Goal: Task Accomplishment & Management: Complete application form

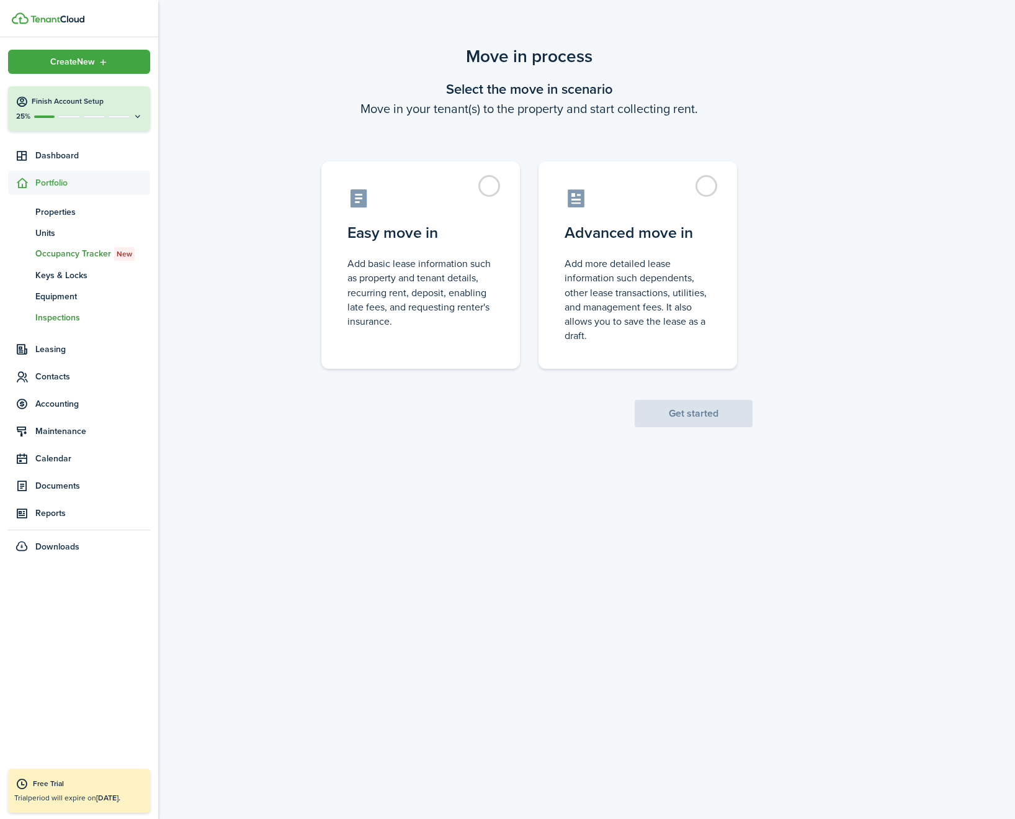
click at [55, 322] on span "Inspections" at bounding box center [92, 317] width 115 height 13
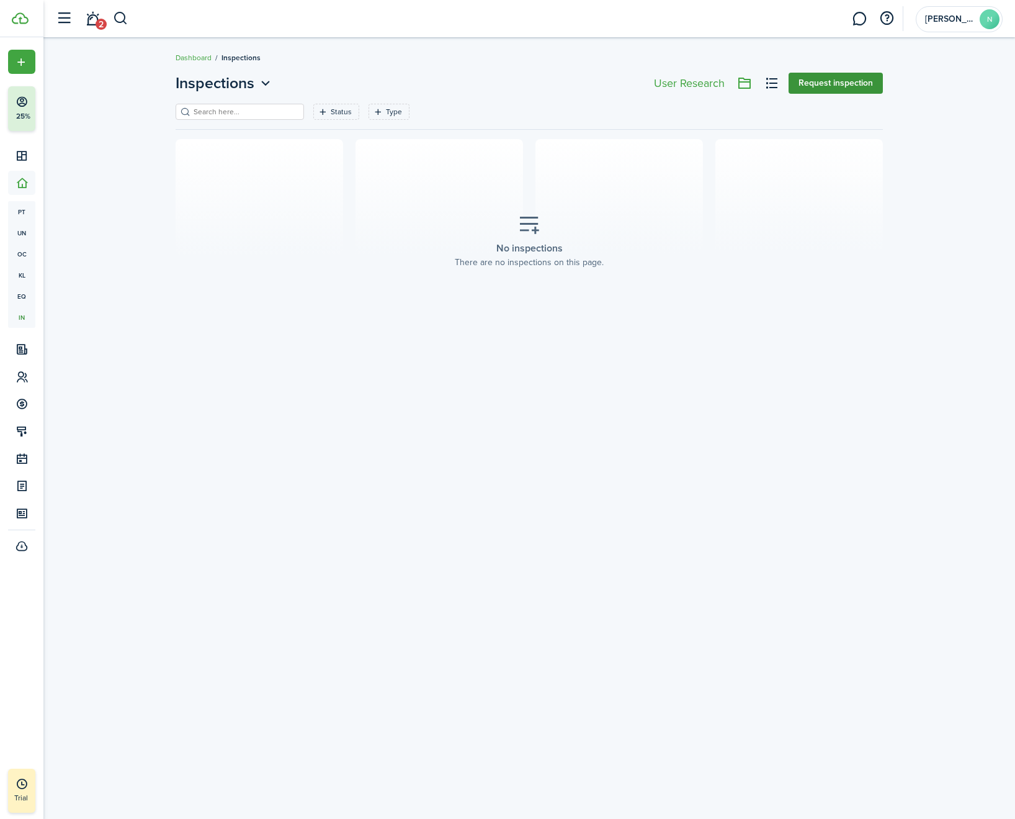
click at [828, 81] on button "Request inspection" at bounding box center [836, 83] width 94 height 21
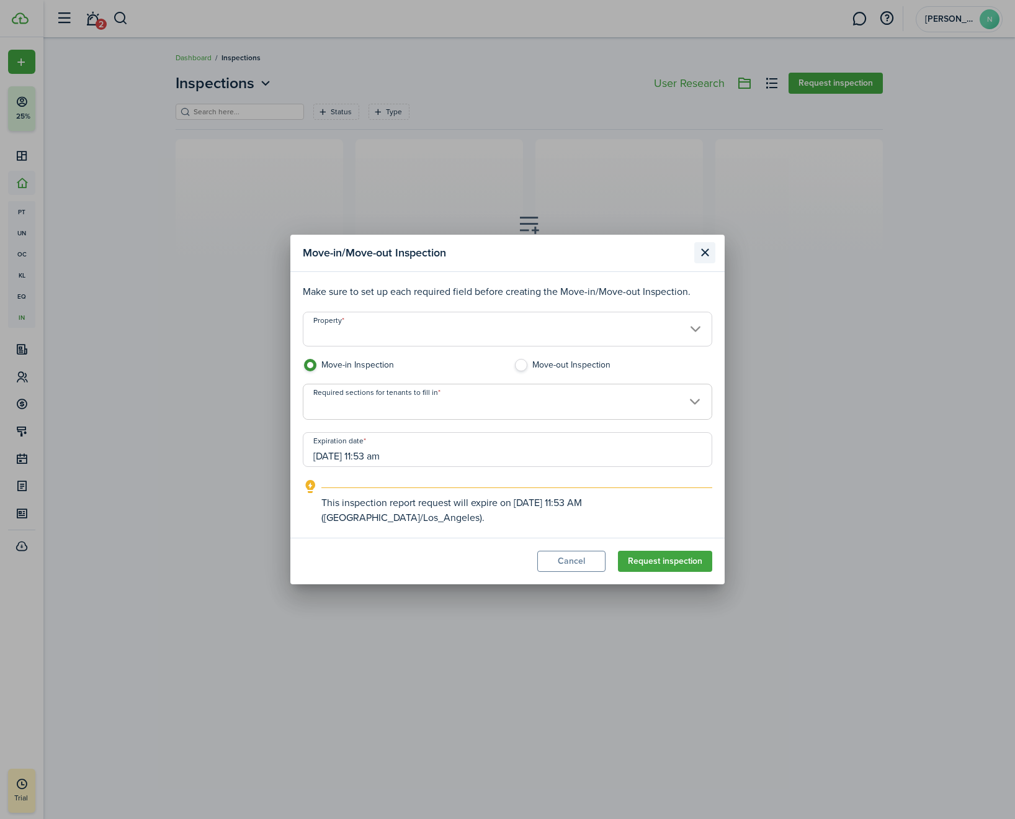
click at [703, 249] on button "Close modal" at bounding box center [704, 252] width 21 height 21
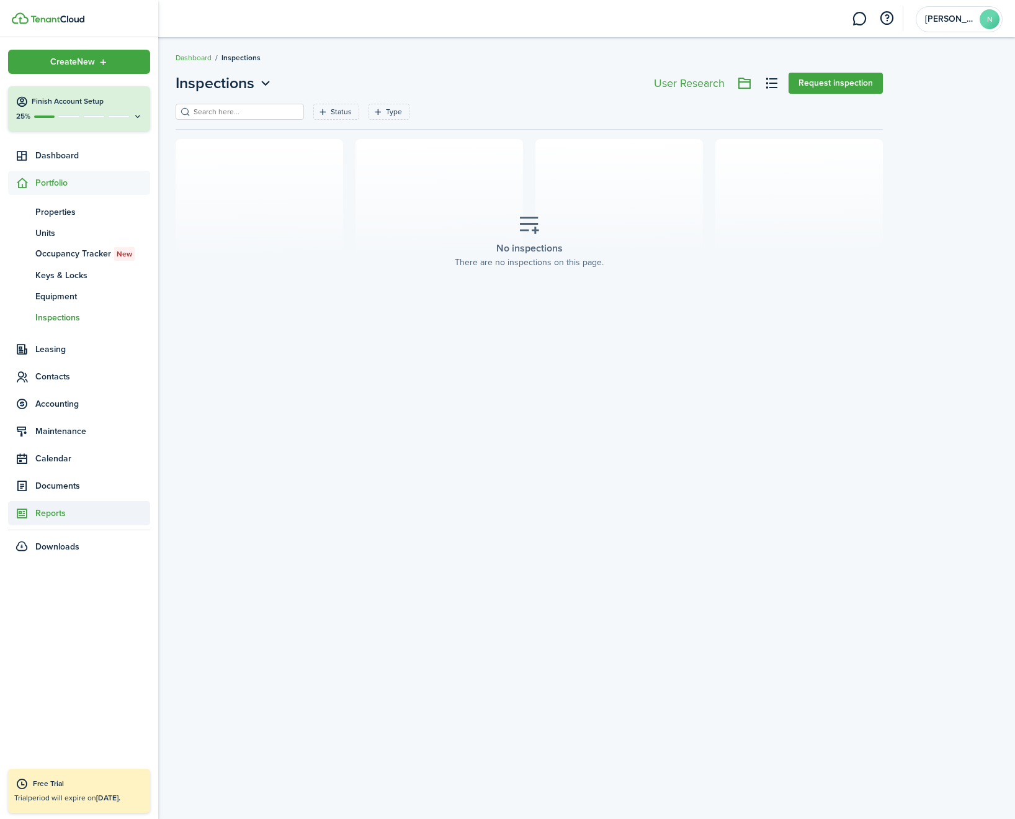
click at [62, 514] on span "Reports" at bounding box center [92, 512] width 115 height 13
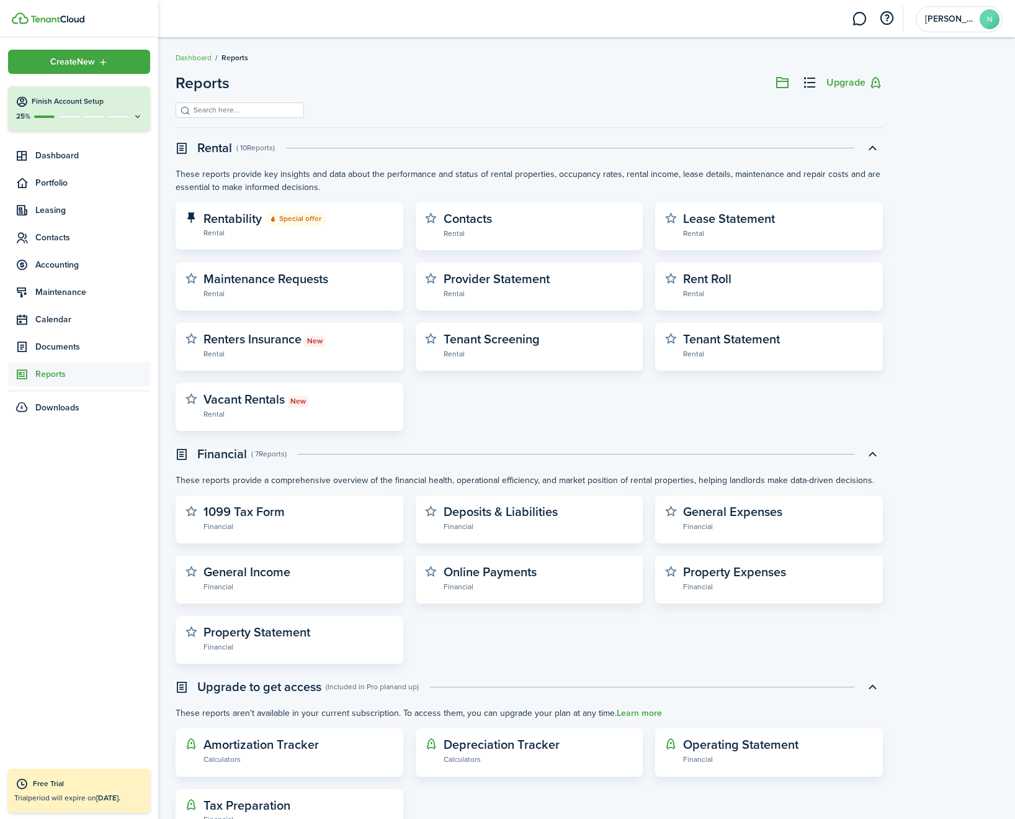
scroll to position [52, 0]
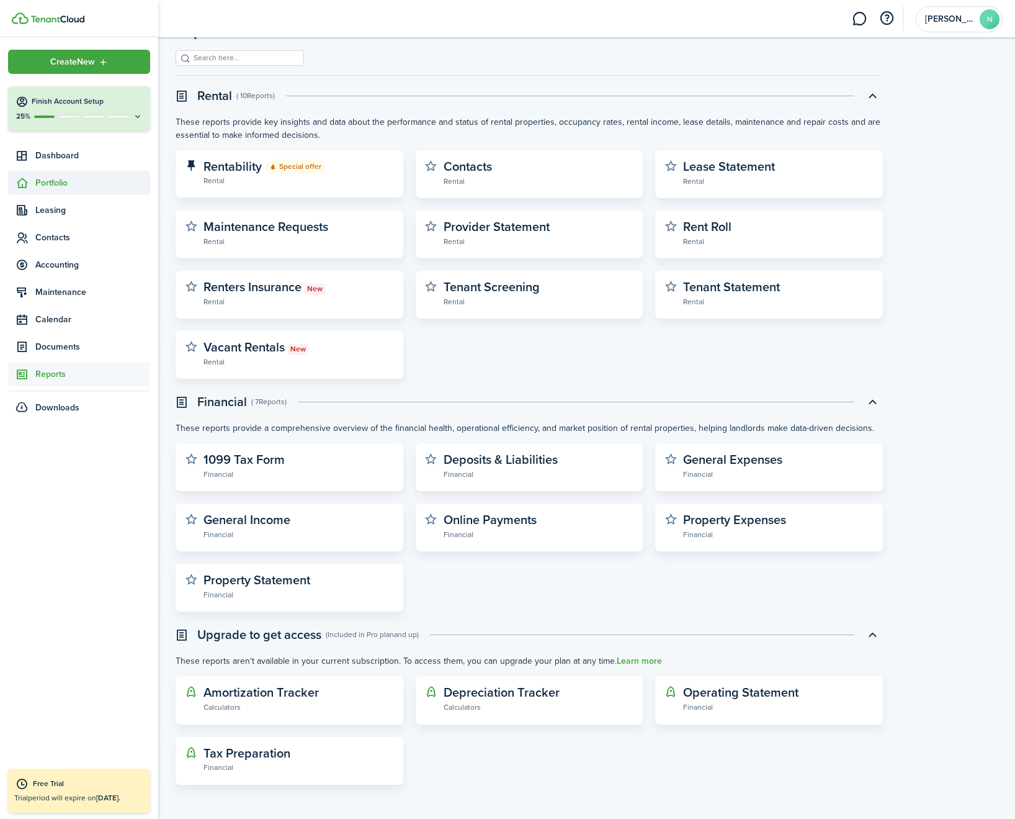
click at [31, 181] on sidebar-link-icon at bounding box center [21, 182] width 27 height 13
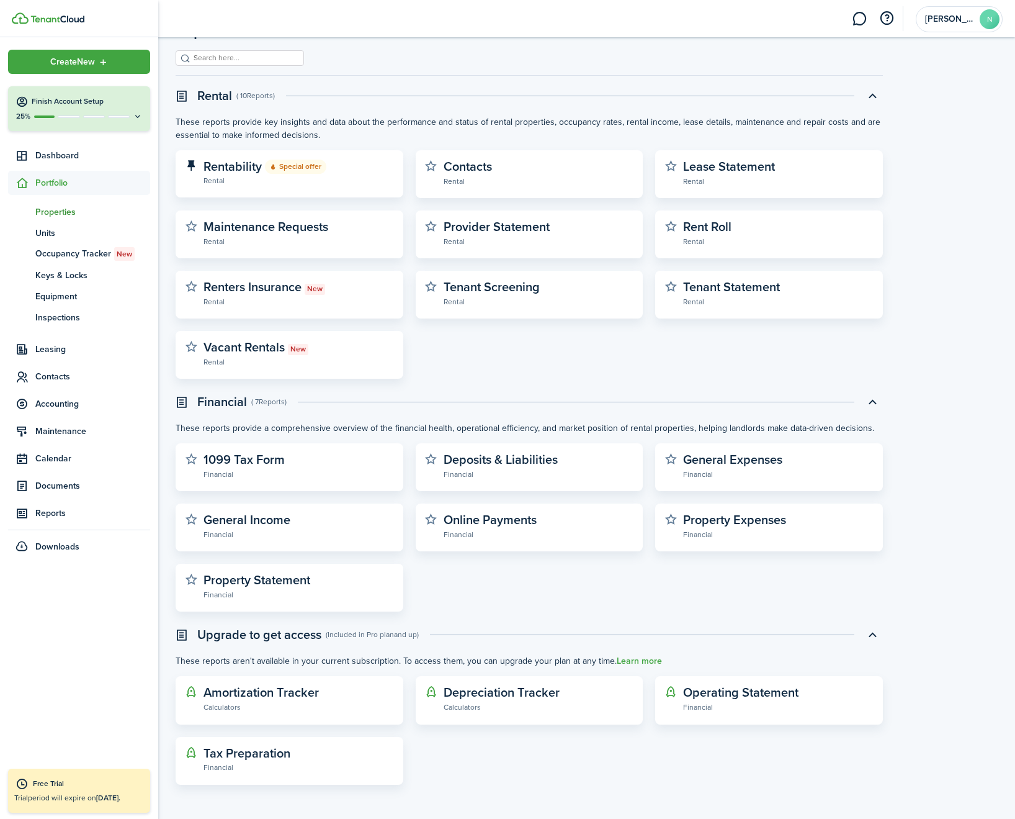
click at [52, 209] on span "Properties" at bounding box center [92, 211] width 115 height 13
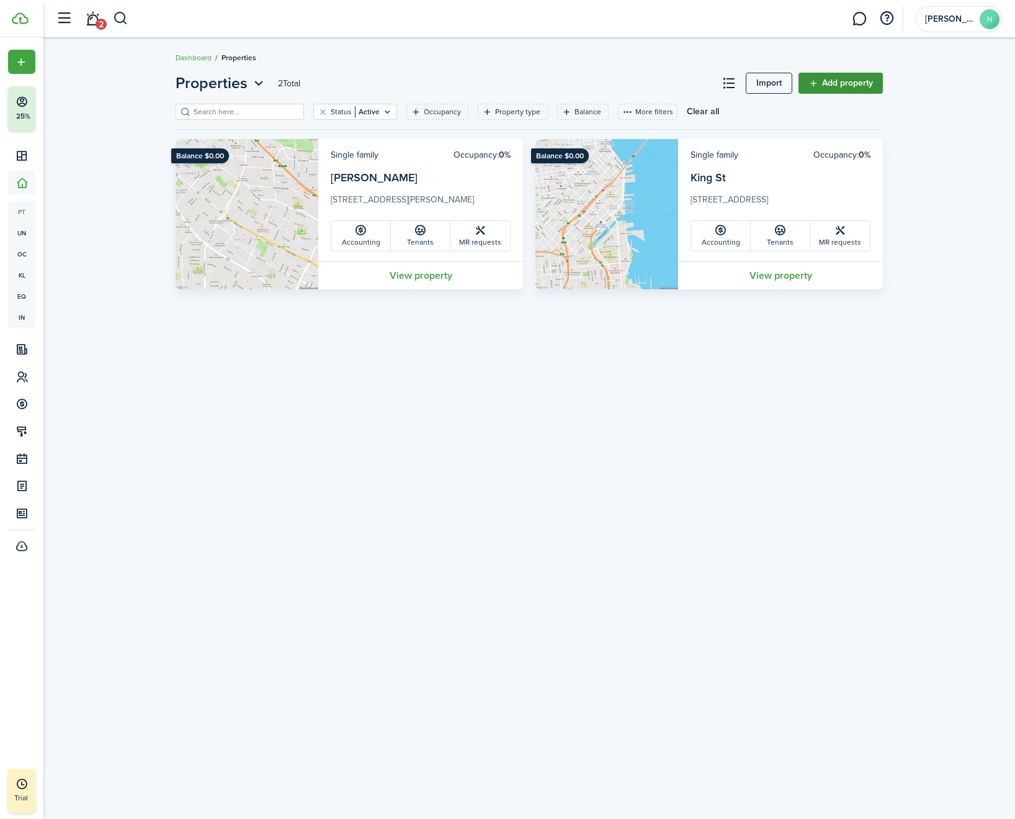
click at [863, 86] on link "Add property" at bounding box center [841, 83] width 84 height 21
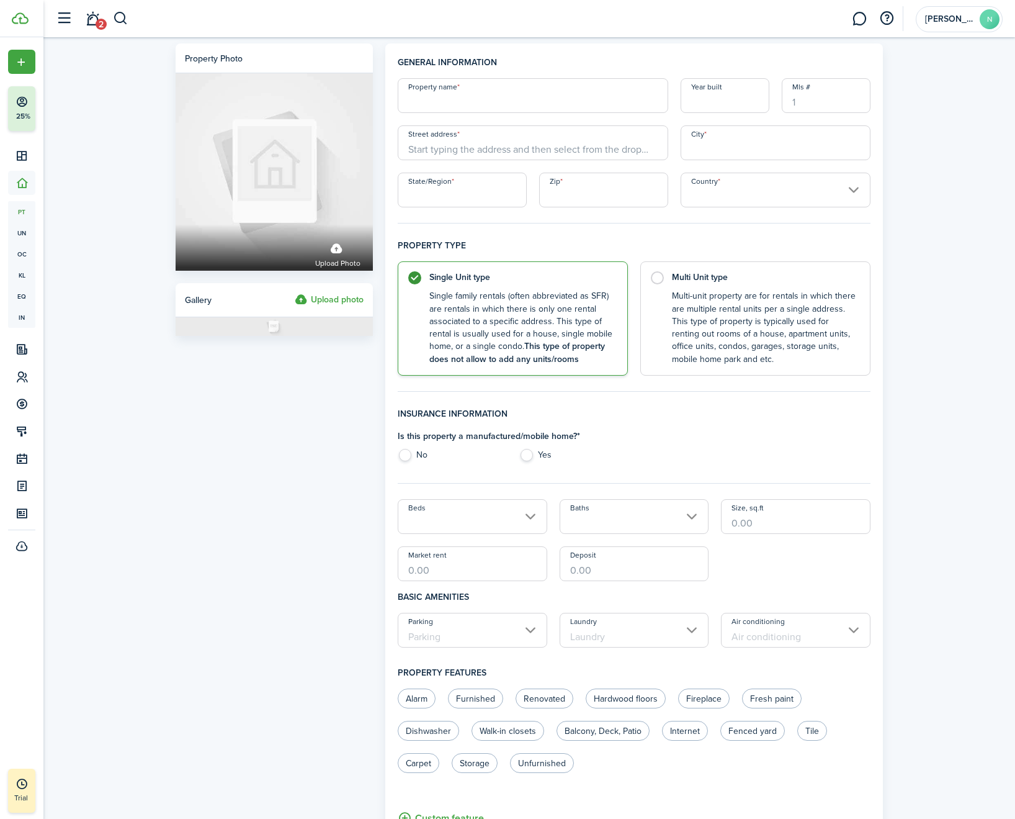
click at [473, 108] on input "Property name" at bounding box center [533, 95] width 271 height 35
type input "[PERSON_NAME]"
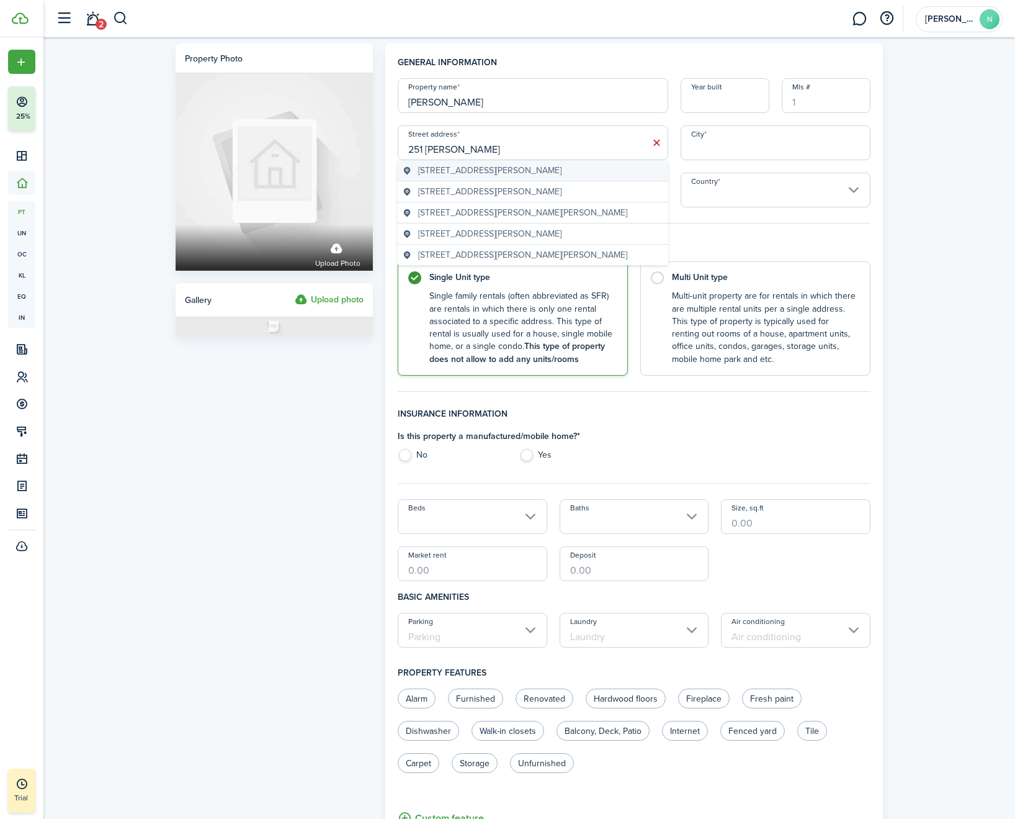
click at [488, 171] on span "[STREET_ADDRESS][PERSON_NAME]" at bounding box center [489, 170] width 143 height 13
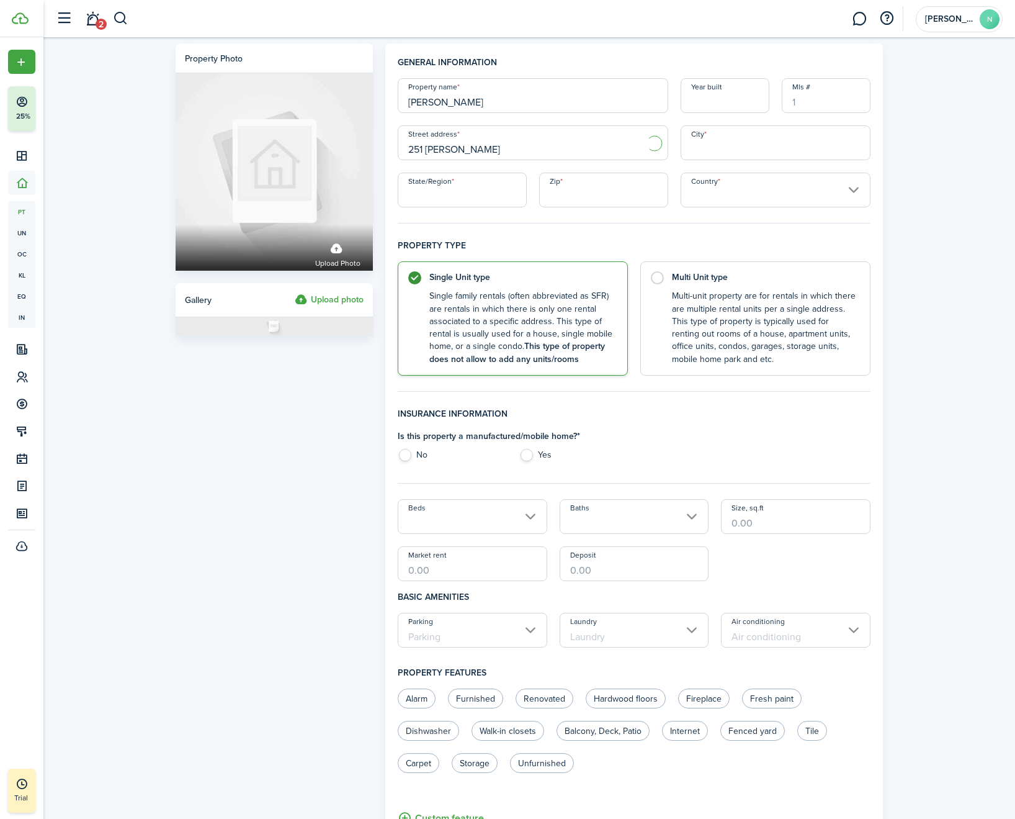
type input "[STREET_ADDRESS][PERSON_NAME]"
type input "[PERSON_NAME]"
type input "CA"
type input "95008"
type input "[GEOGRAPHIC_DATA]"
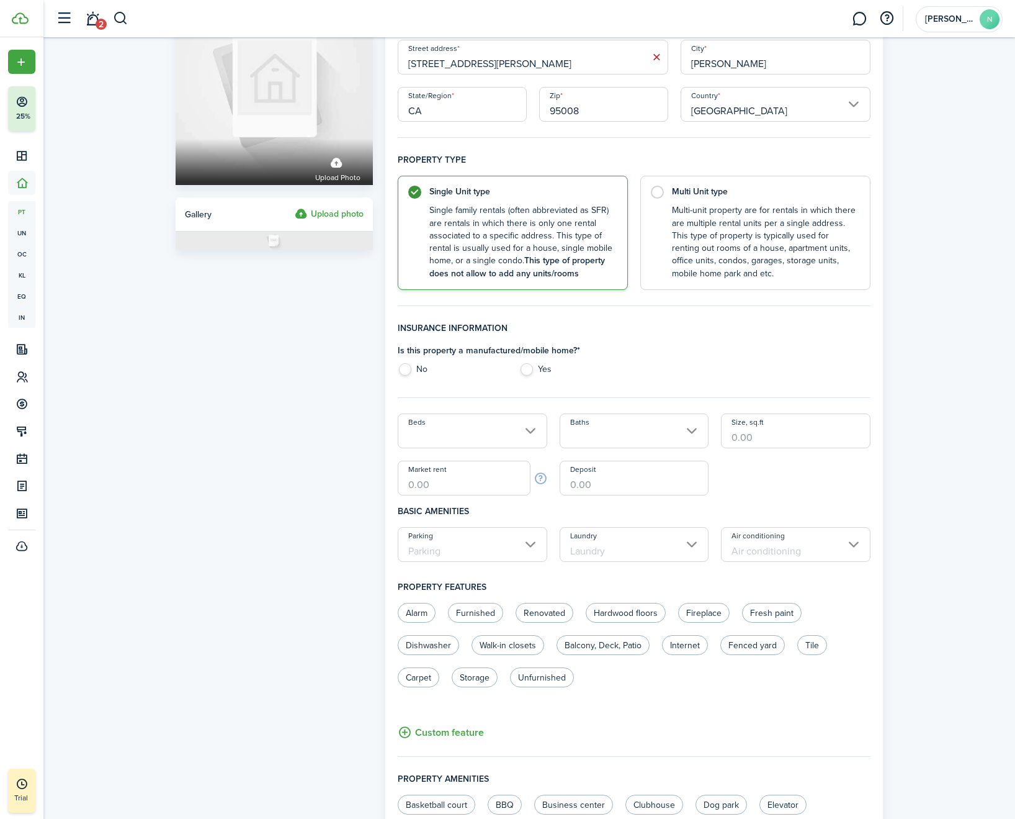
scroll to position [88, 0]
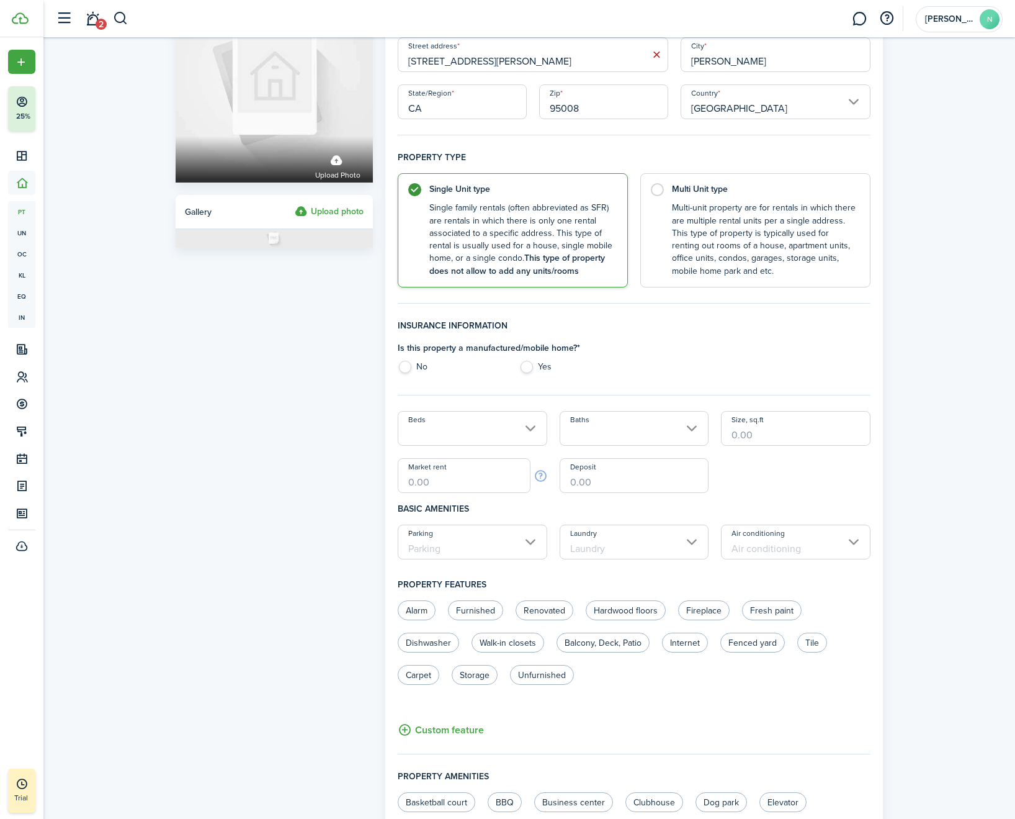
click at [406, 367] on label "No" at bounding box center [452, 370] width 109 height 19
radio input "true"
click at [465, 443] on input "Beds" at bounding box center [473, 428] width 150 height 35
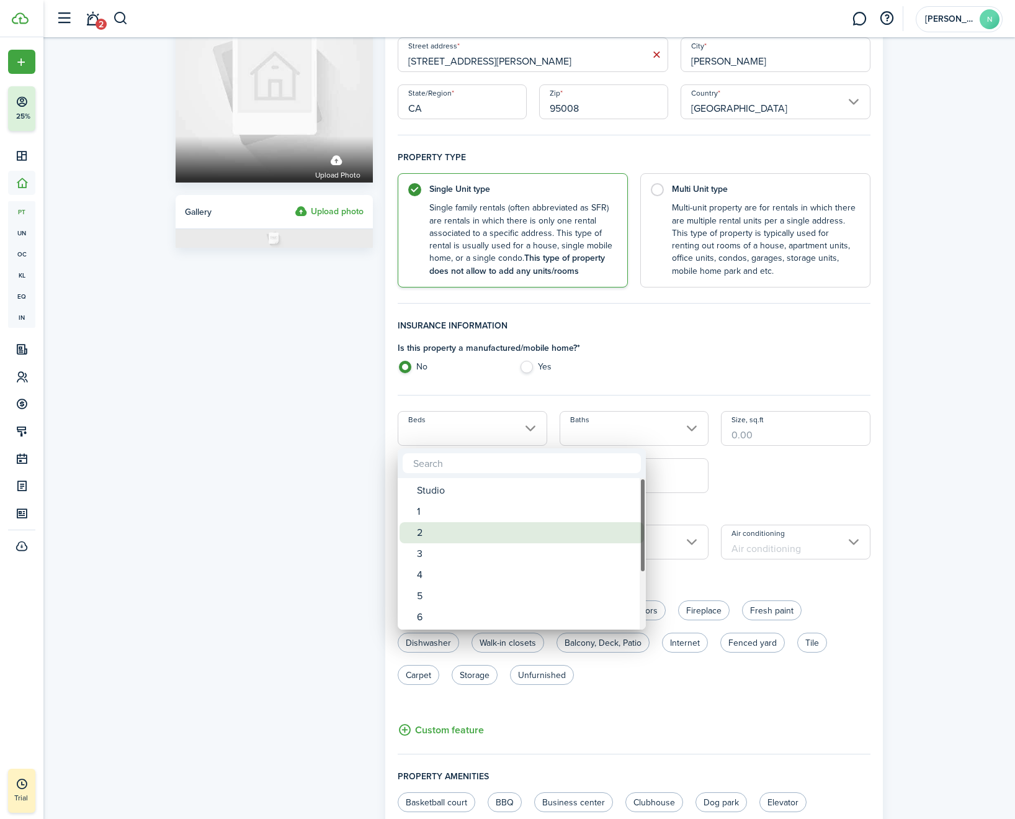
drag, startPoint x: 447, startPoint y: 530, endPoint x: 464, endPoint y: 515, distance: 22.9
click at [447, 529] on div "2" at bounding box center [527, 532] width 220 height 21
type input "2"
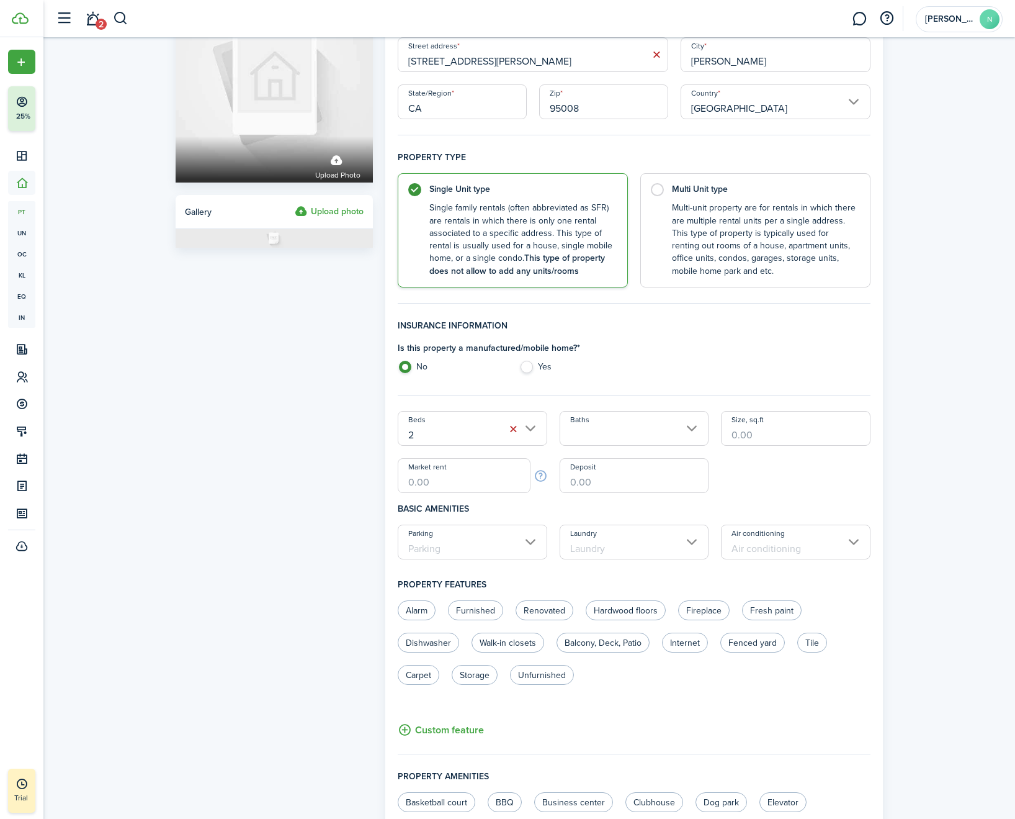
click at [625, 421] on input "Baths" at bounding box center [635, 428] width 150 height 35
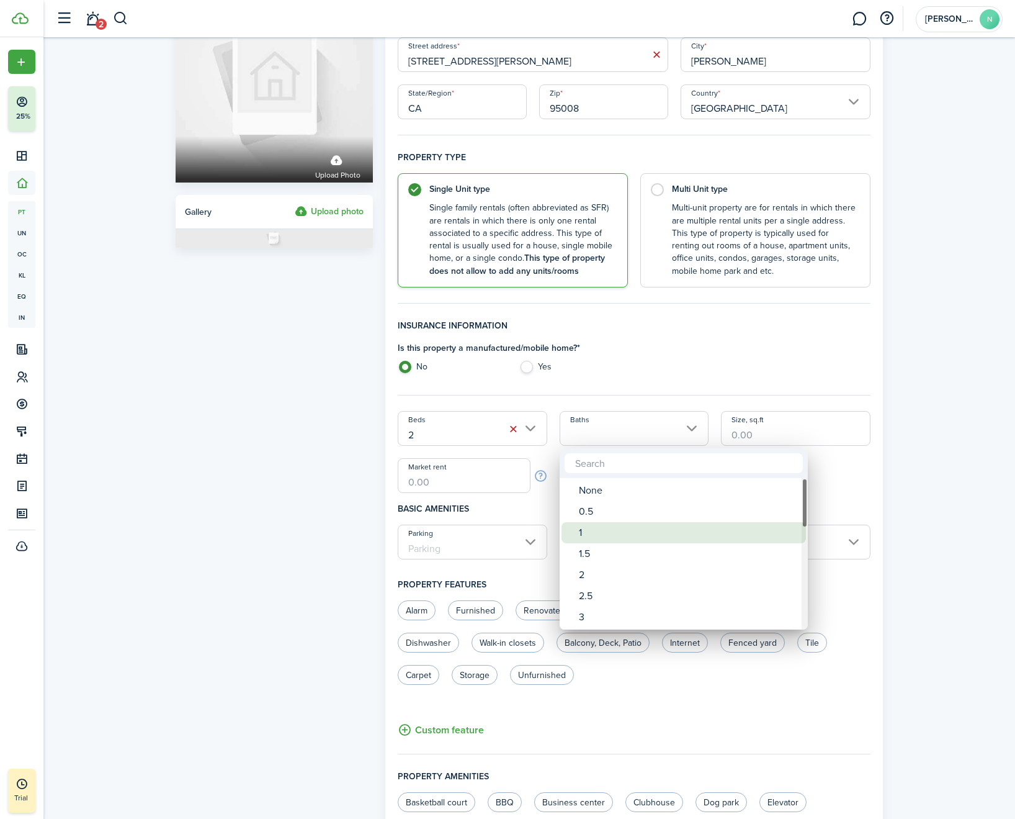
drag, startPoint x: 616, startPoint y: 526, endPoint x: 650, endPoint y: 519, distance: 34.7
click at [616, 526] on div "1" at bounding box center [689, 532] width 220 height 21
type input "1"
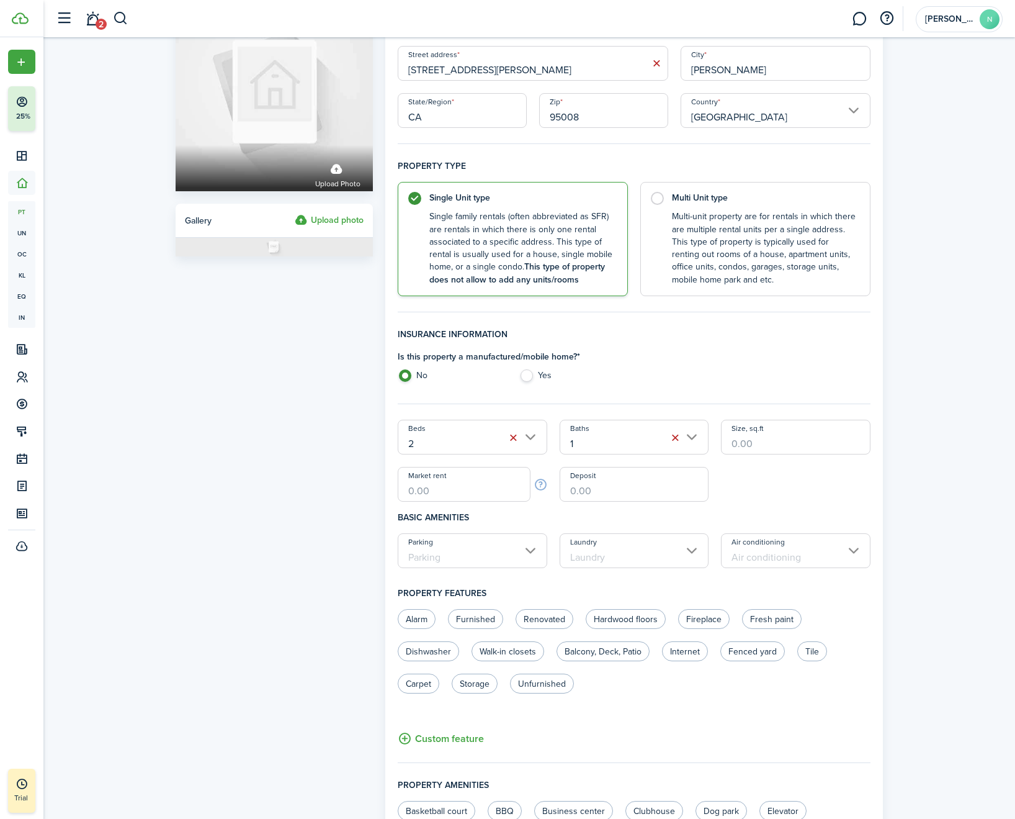
click at [478, 482] on input "Market rent" at bounding box center [464, 484] width 133 height 35
type input "$4,100.00"
click at [501, 561] on input "Parking" at bounding box center [473, 549] width 150 height 35
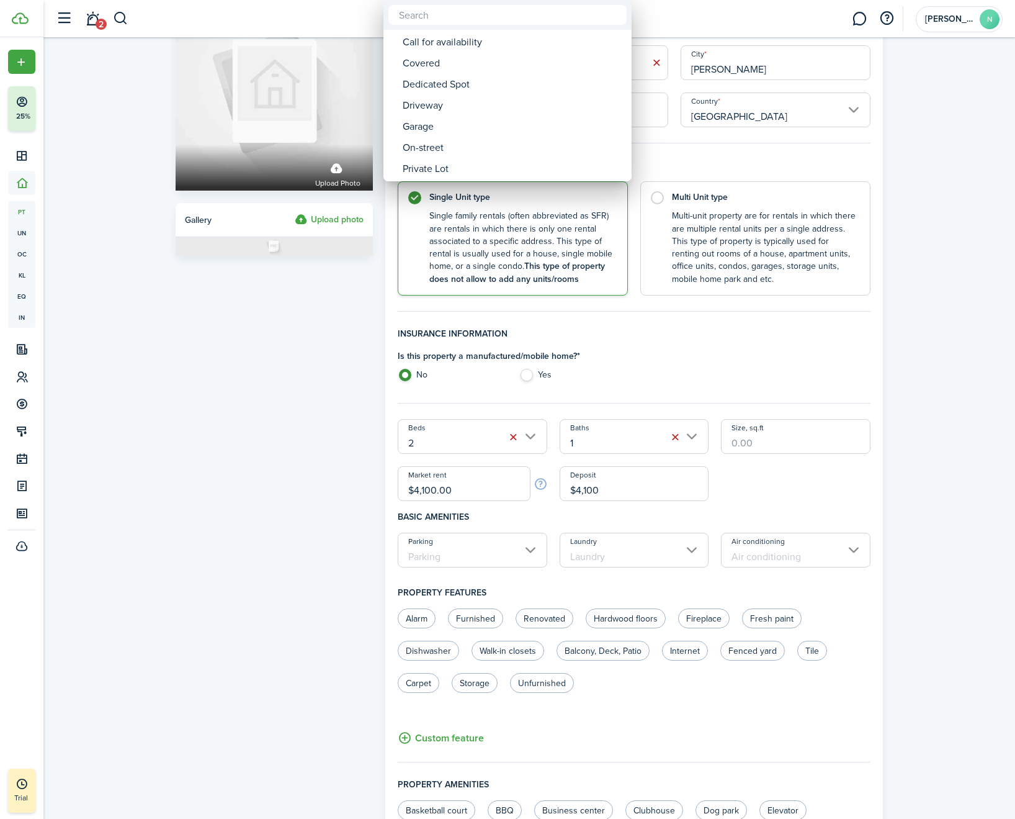
type input "$4,100.00"
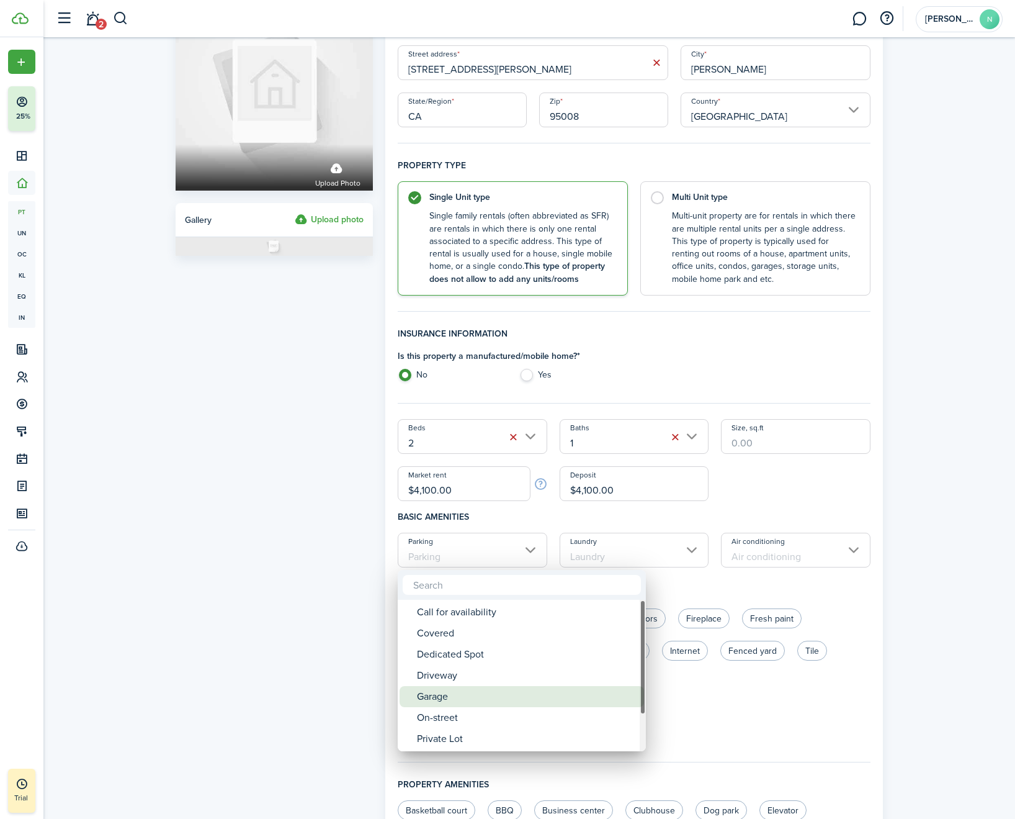
click at [454, 694] on div "Garage" at bounding box center [527, 696] width 220 height 21
type input "Garage"
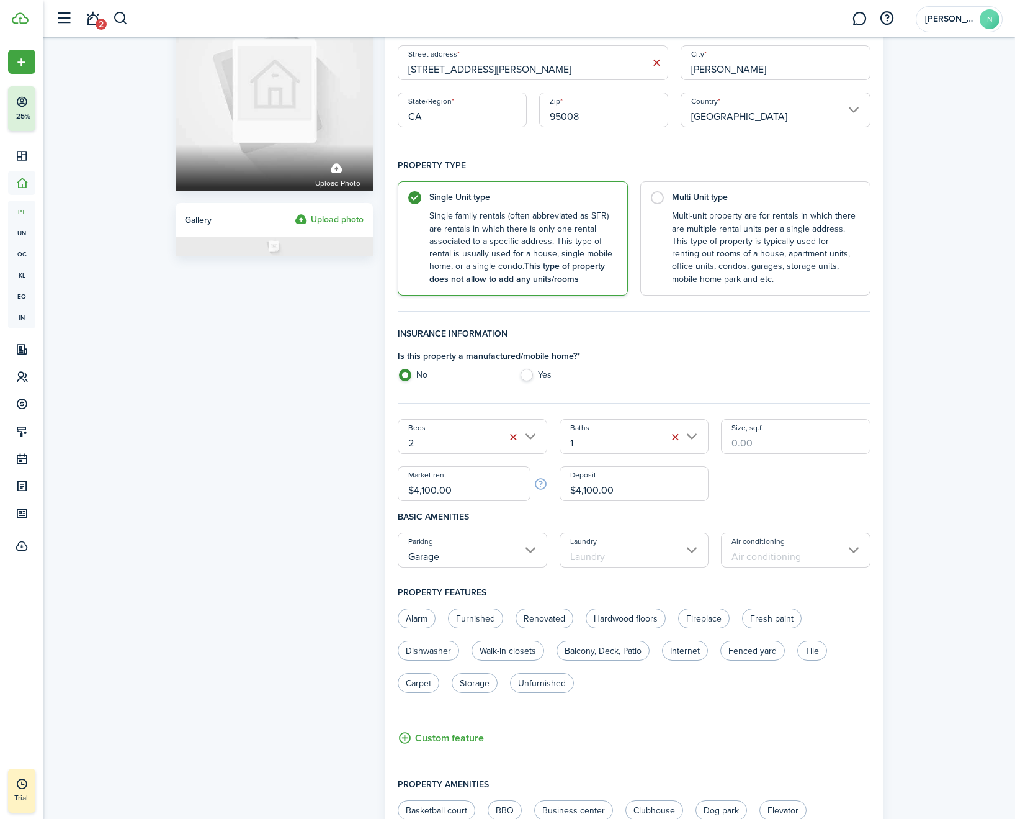
click at [668, 560] on input "Laundry" at bounding box center [635, 549] width 150 height 35
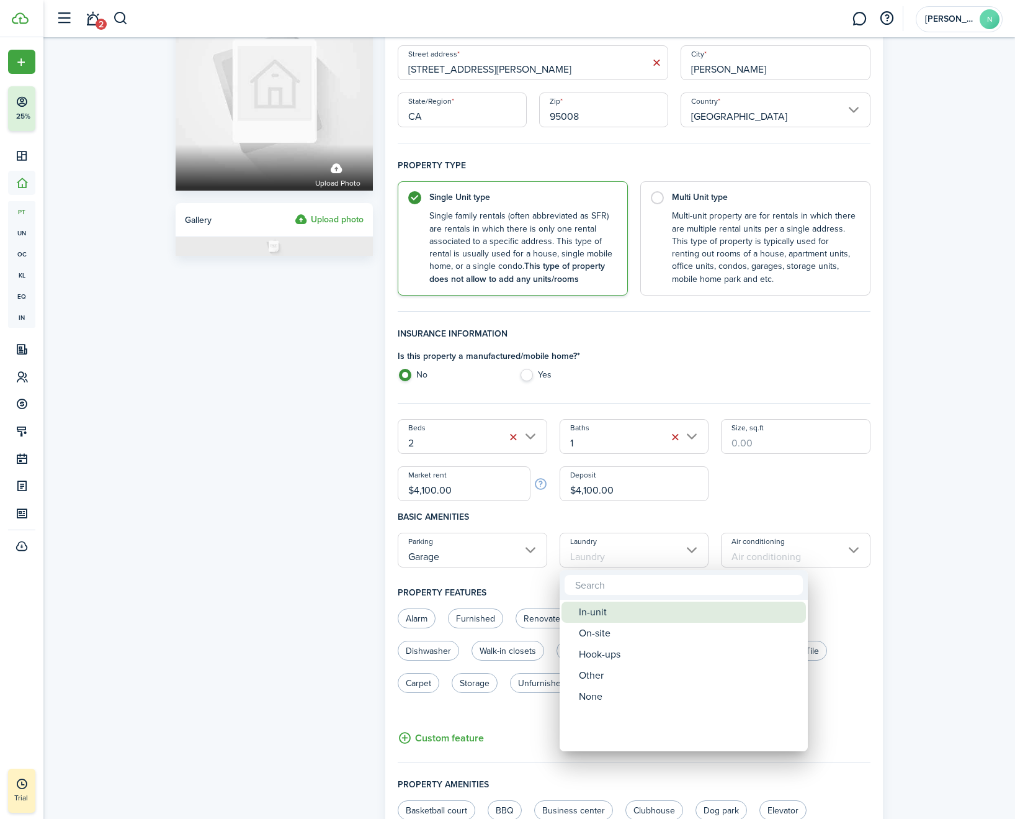
click at [647, 616] on div "In-unit" at bounding box center [689, 611] width 220 height 21
type input "In-unit"
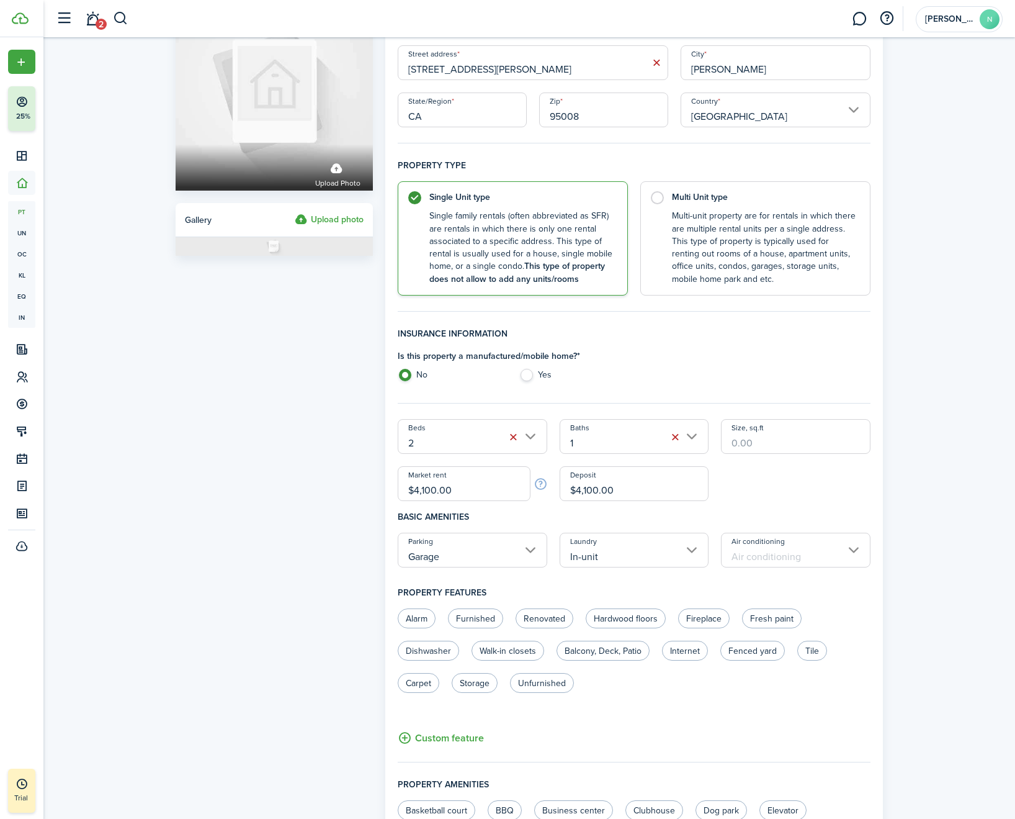
click at [790, 550] on input "Air conditioning" at bounding box center [796, 549] width 150 height 35
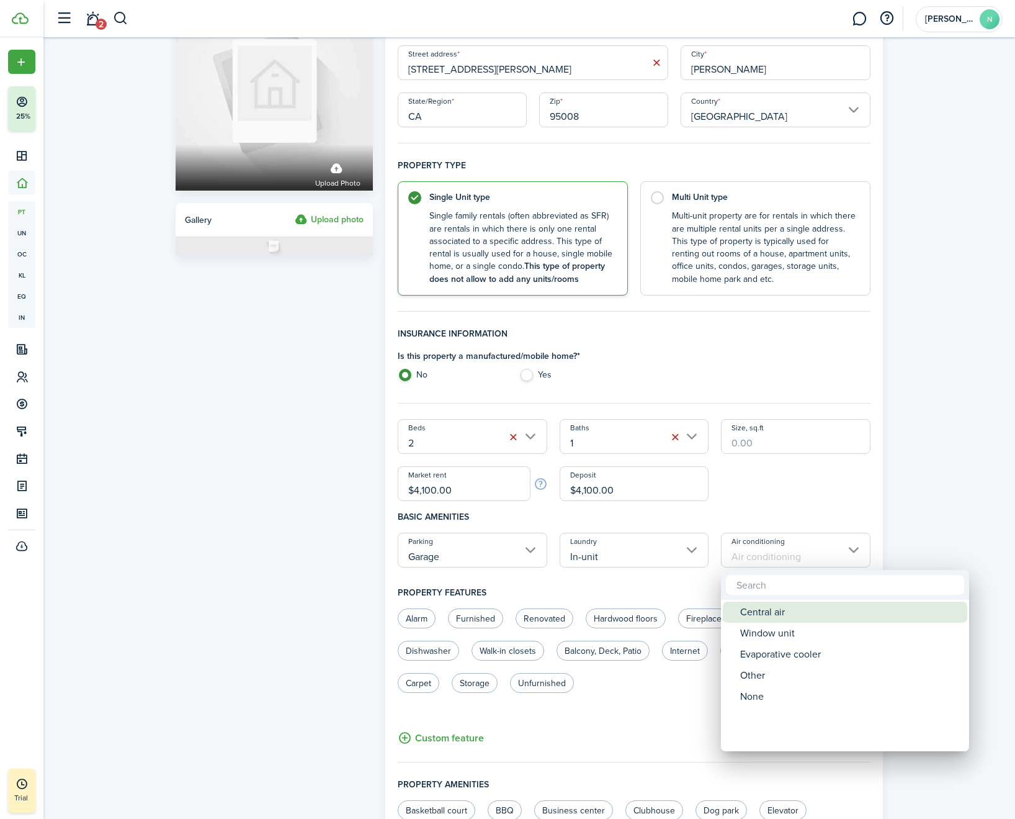
click at [777, 615] on div "Central air" at bounding box center [850, 611] width 220 height 21
type input "Central air"
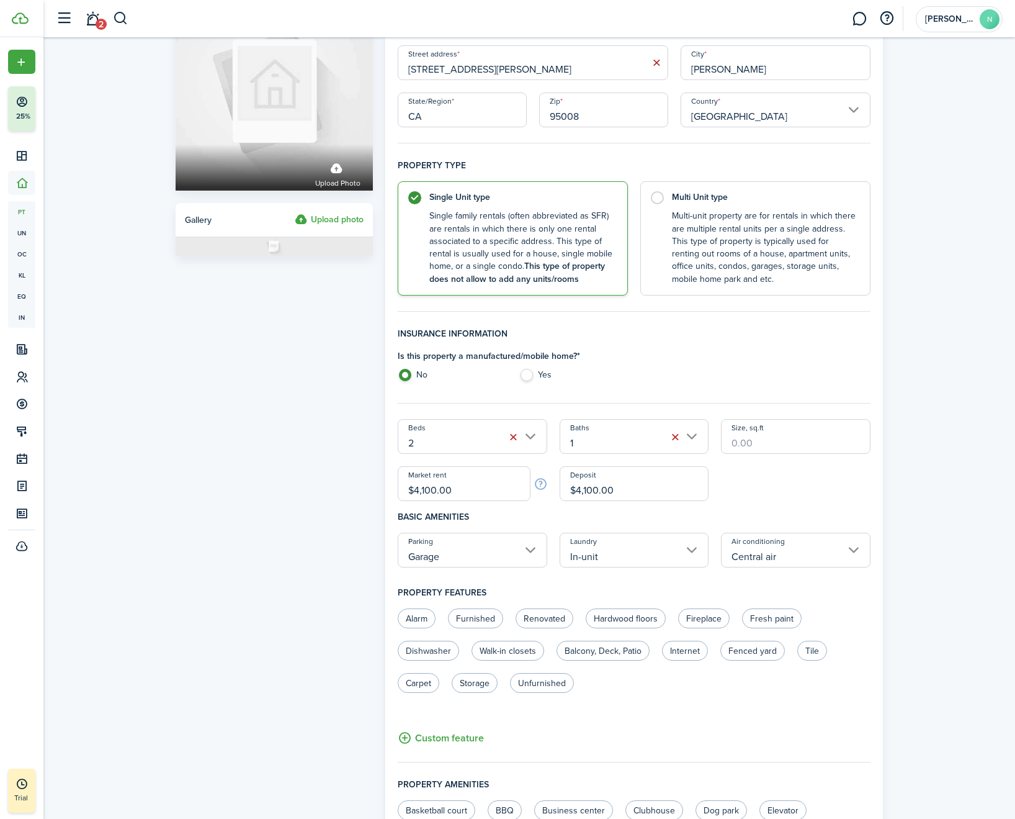
click at [958, 603] on div "Property photo Upload photo Gallery Upload photo General information Property n…" at bounding box center [529, 539] width 972 height 1165
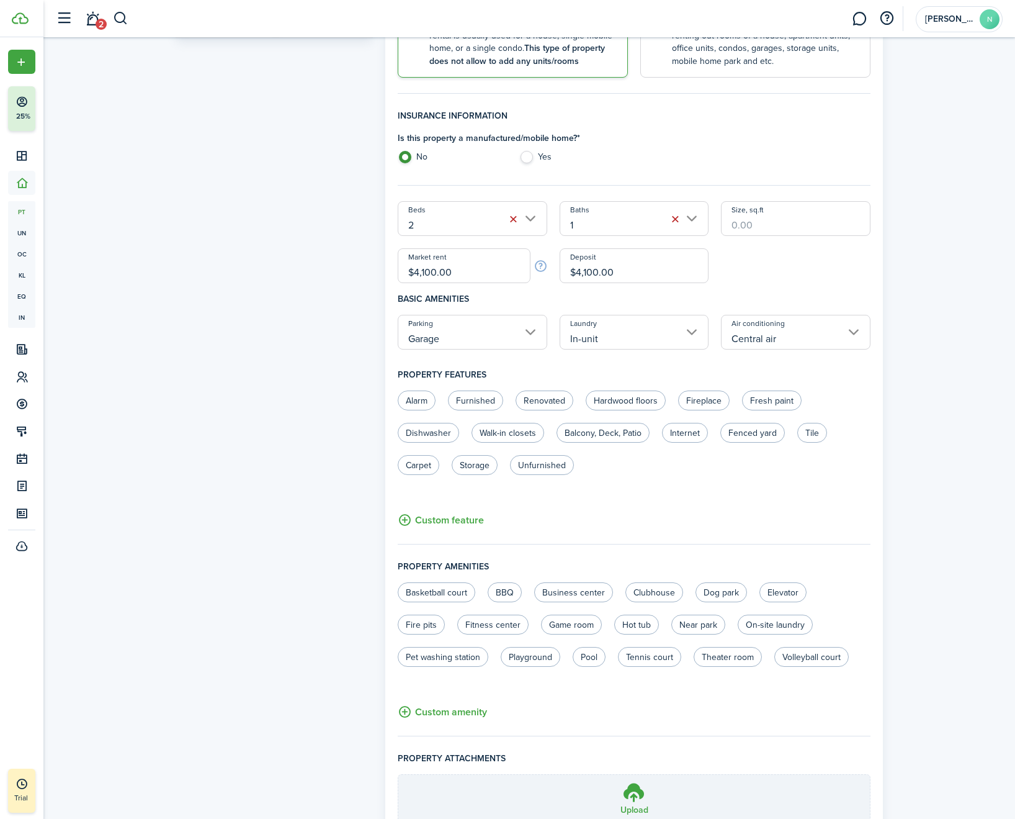
scroll to position [308, 0]
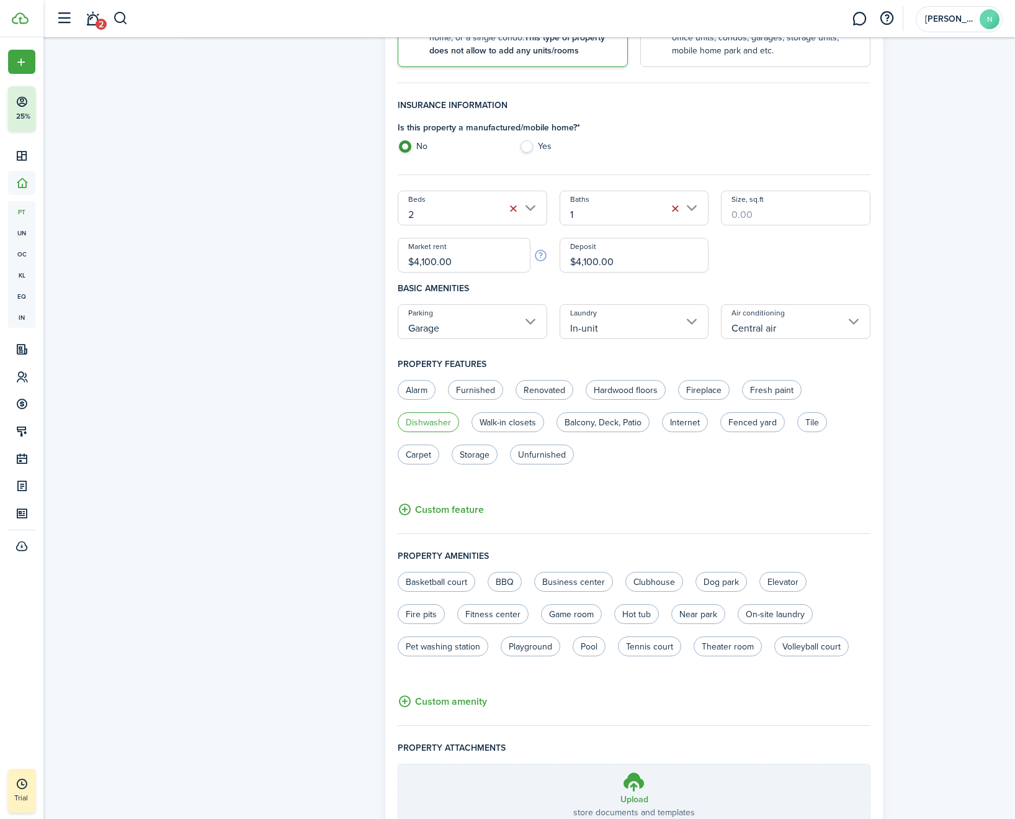
click at [436, 423] on label "Dishwasher" at bounding box center [428, 422] width 61 height 20
radio input "true"
click at [765, 421] on label "Fenced yard" at bounding box center [753, 422] width 65 height 20
radio input "true"
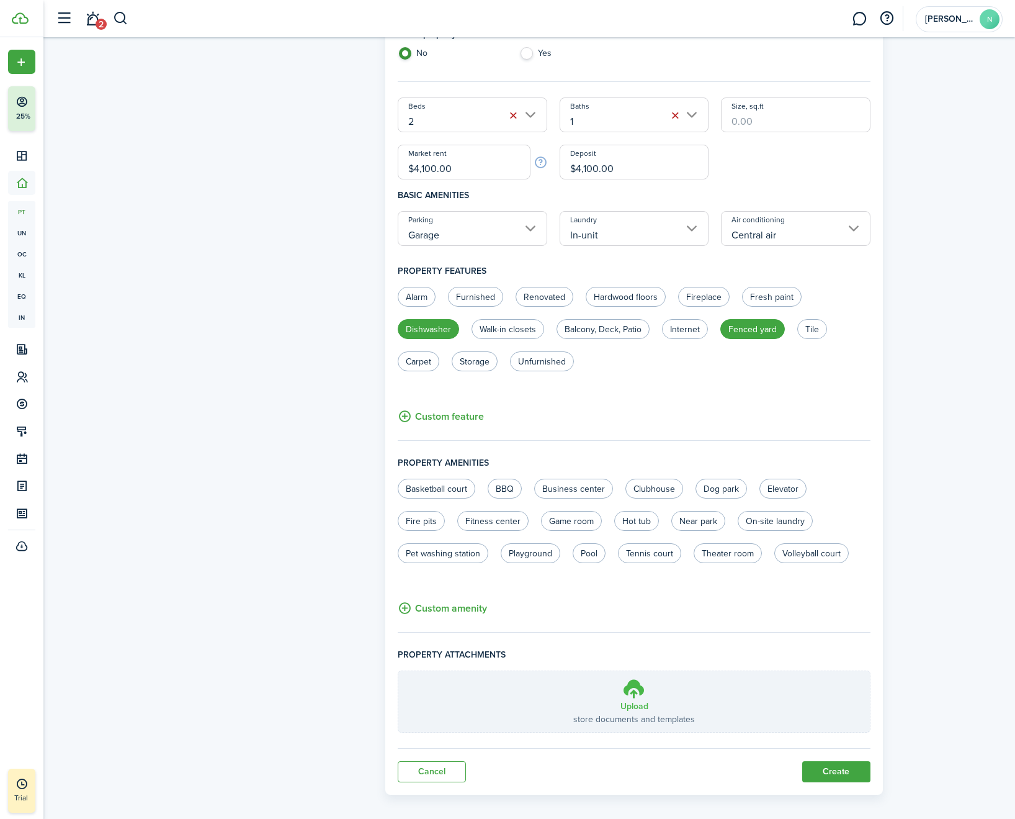
scroll to position [402, 0]
click at [833, 768] on button "Create" at bounding box center [836, 770] width 68 height 21
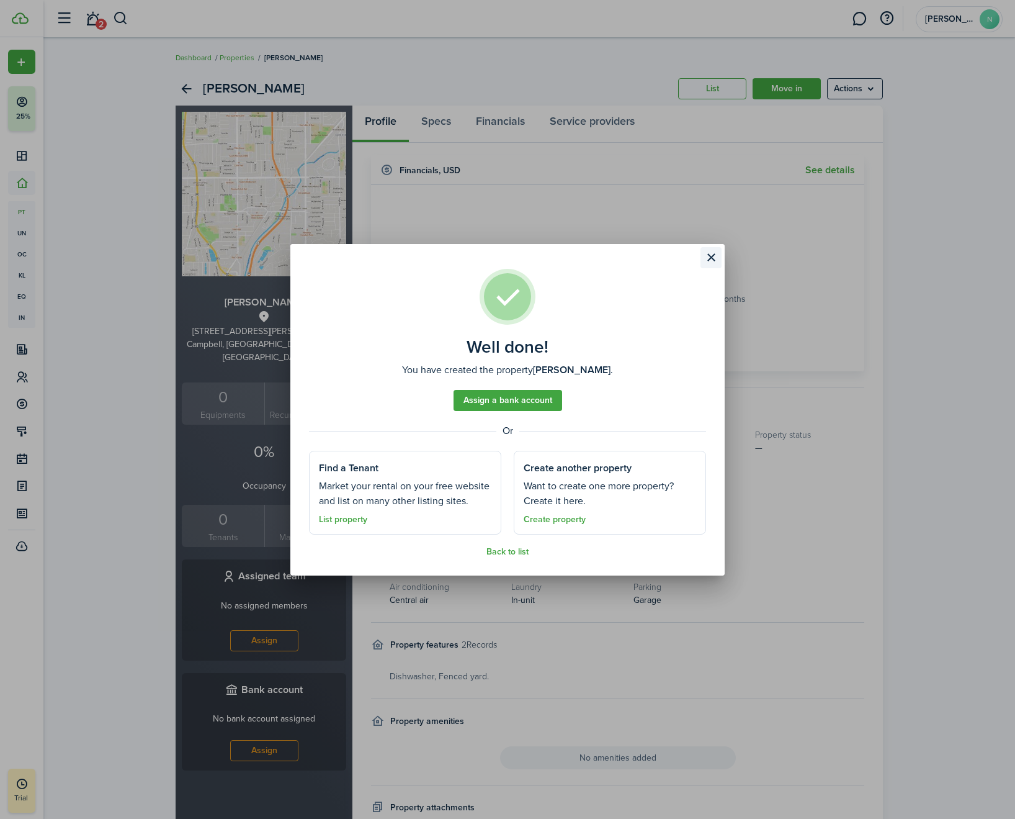
click at [708, 256] on button "Close modal" at bounding box center [711, 257] width 21 height 21
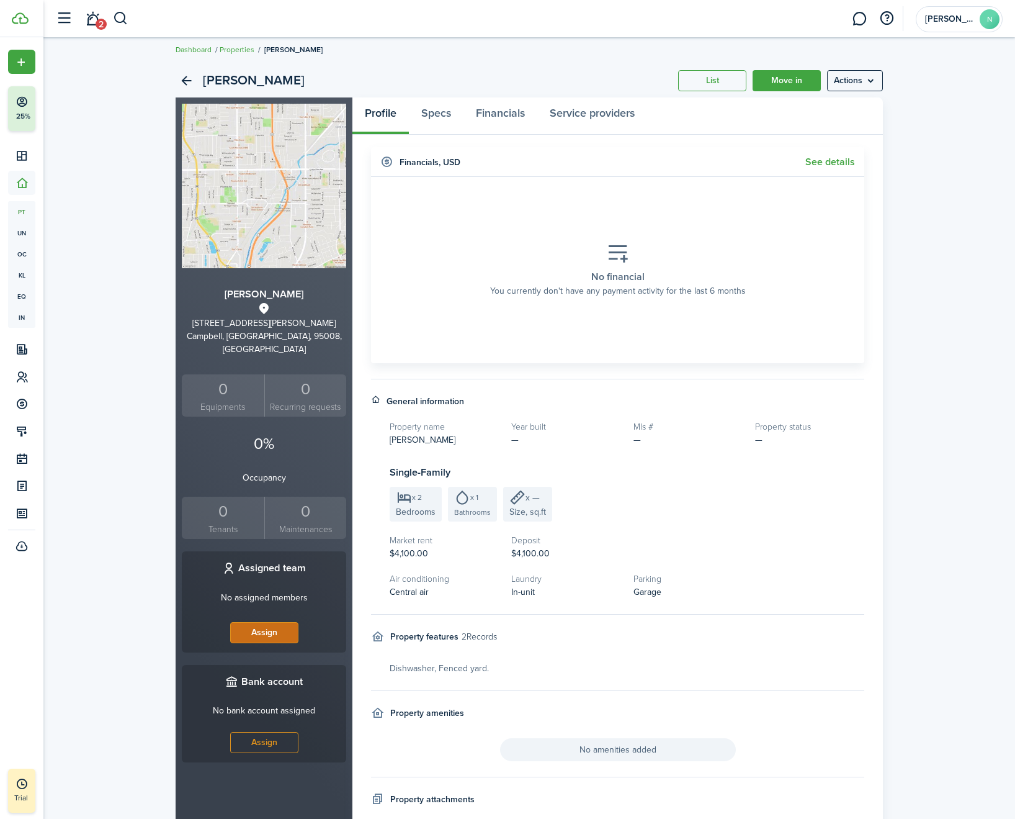
scroll to position [9, 0]
click at [261, 621] on button "Assign" at bounding box center [264, 631] width 68 height 21
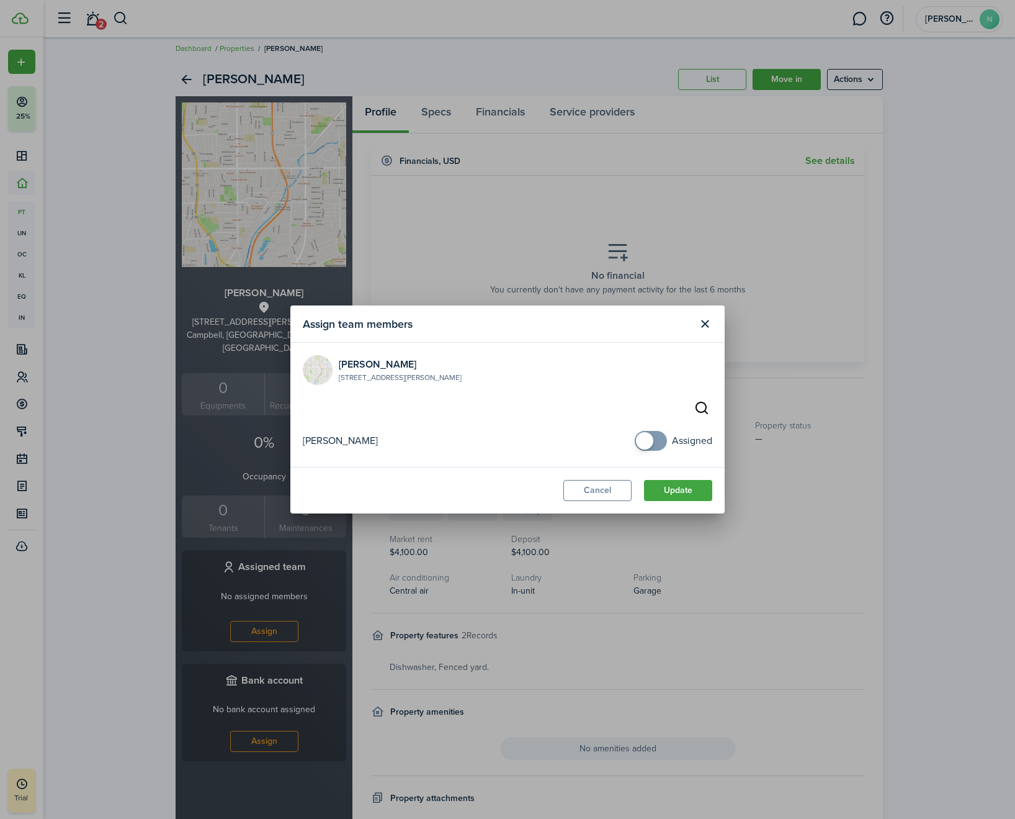
checkbox input "true"
click at [644, 443] on span at bounding box center [644, 440] width 17 height 17
click at [663, 490] on button "Update" at bounding box center [678, 490] width 68 height 21
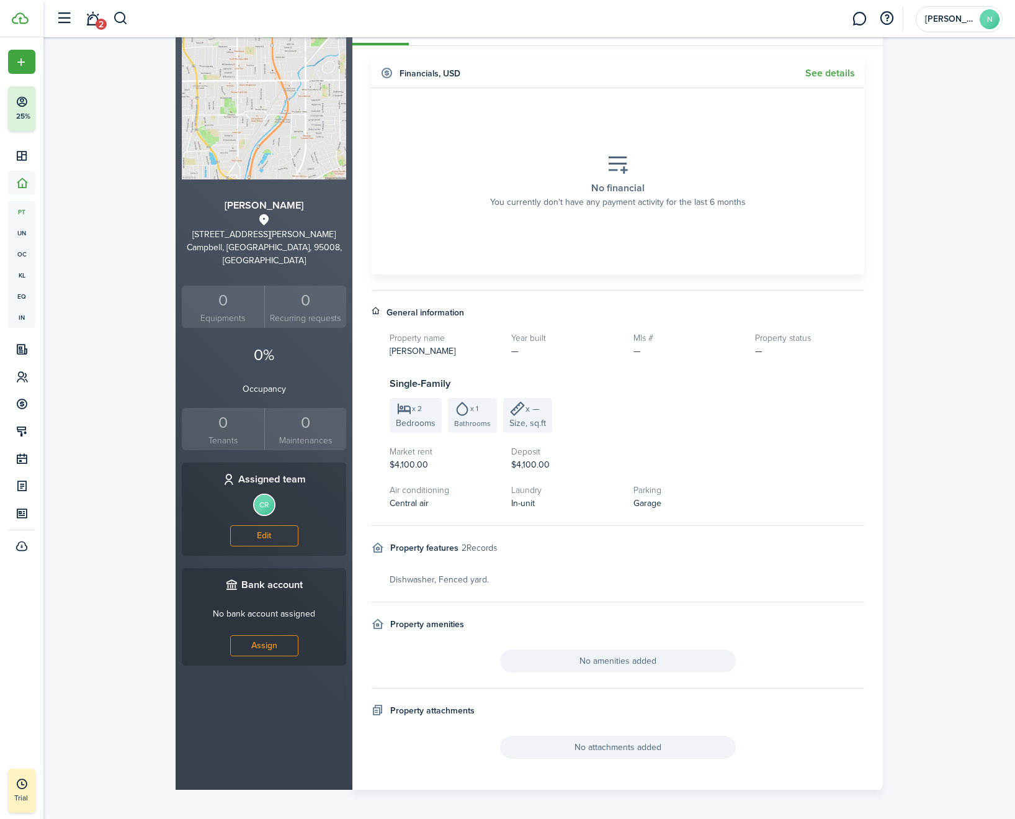
scroll to position [0, 0]
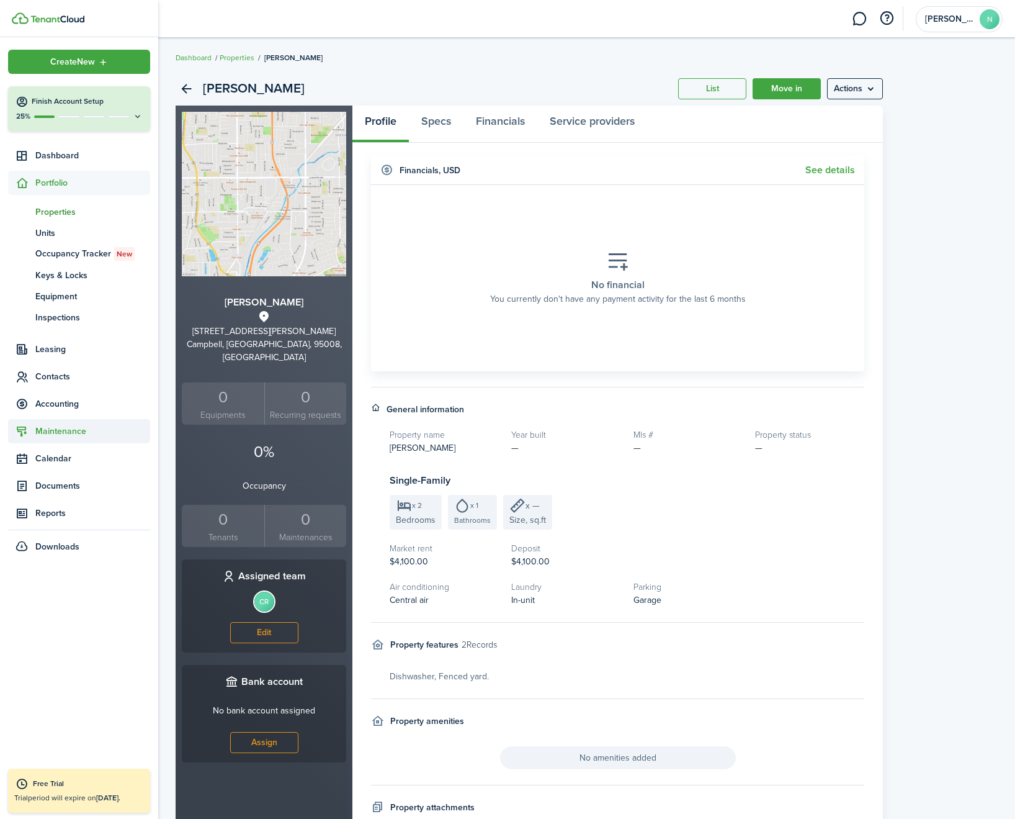
click at [54, 431] on span "Maintenance" at bounding box center [92, 430] width 115 height 13
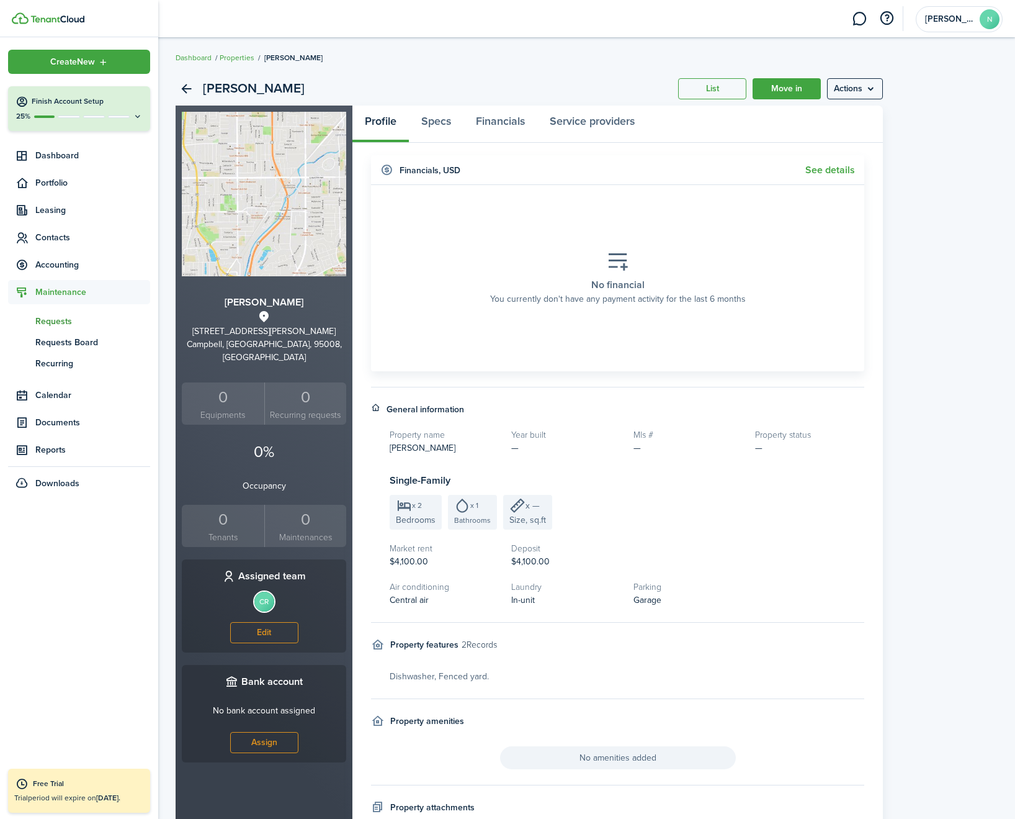
click at [48, 323] on span "Requests" at bounding box center [92, 321] width 115 height 13
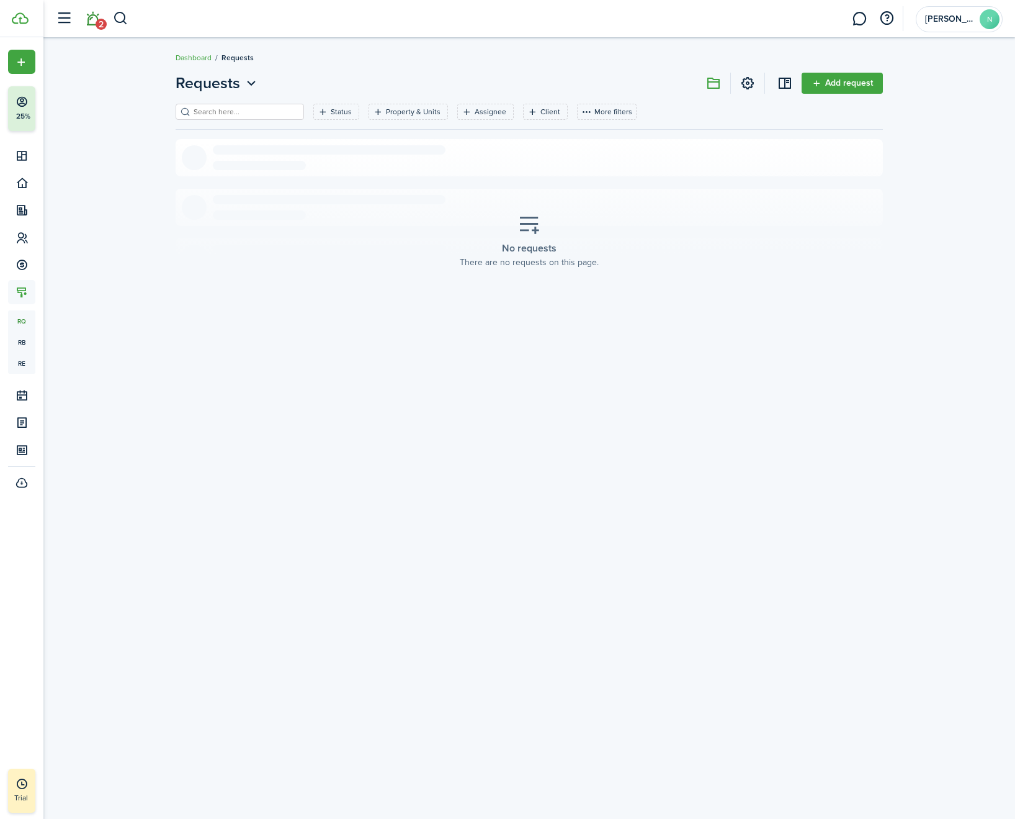
click at [95, 26] on link "2" at bounding box center [93, 19] width 24 height 32
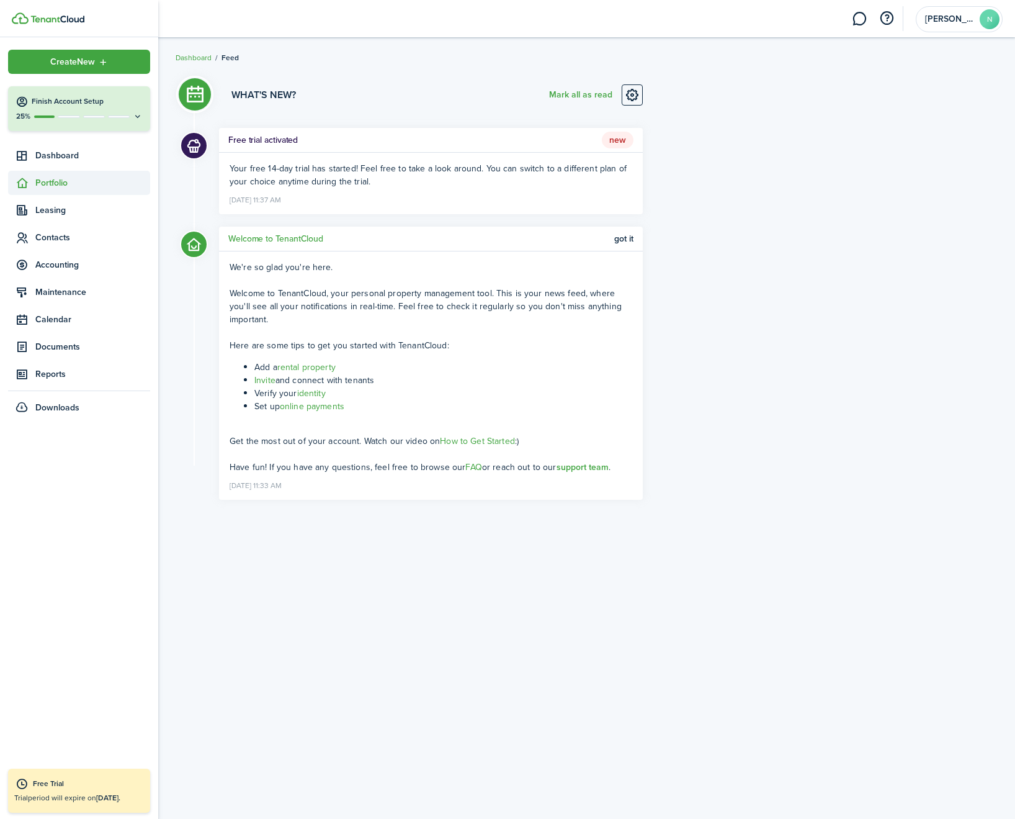
click at [51, 187] on span "Portfolio" at bounding box center [92, 182] width 115 height 13
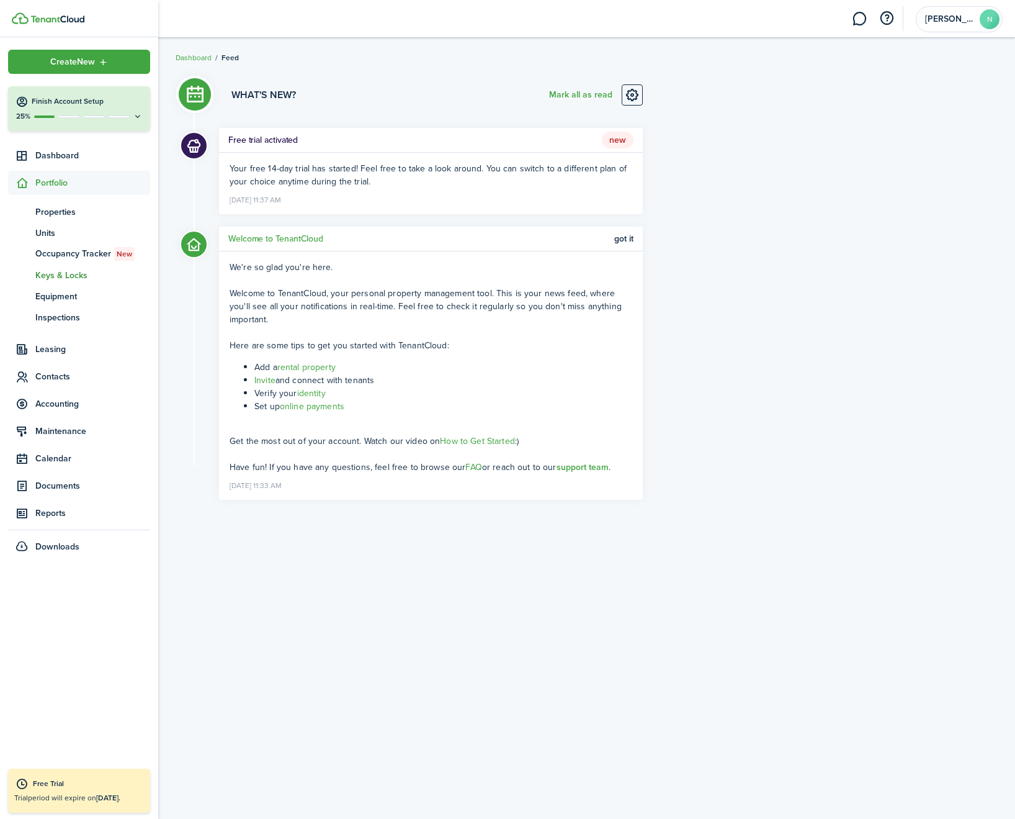
click at [64, 272] on span "Keys & Locks" at bounding box center [92, 275] width 115 height 13
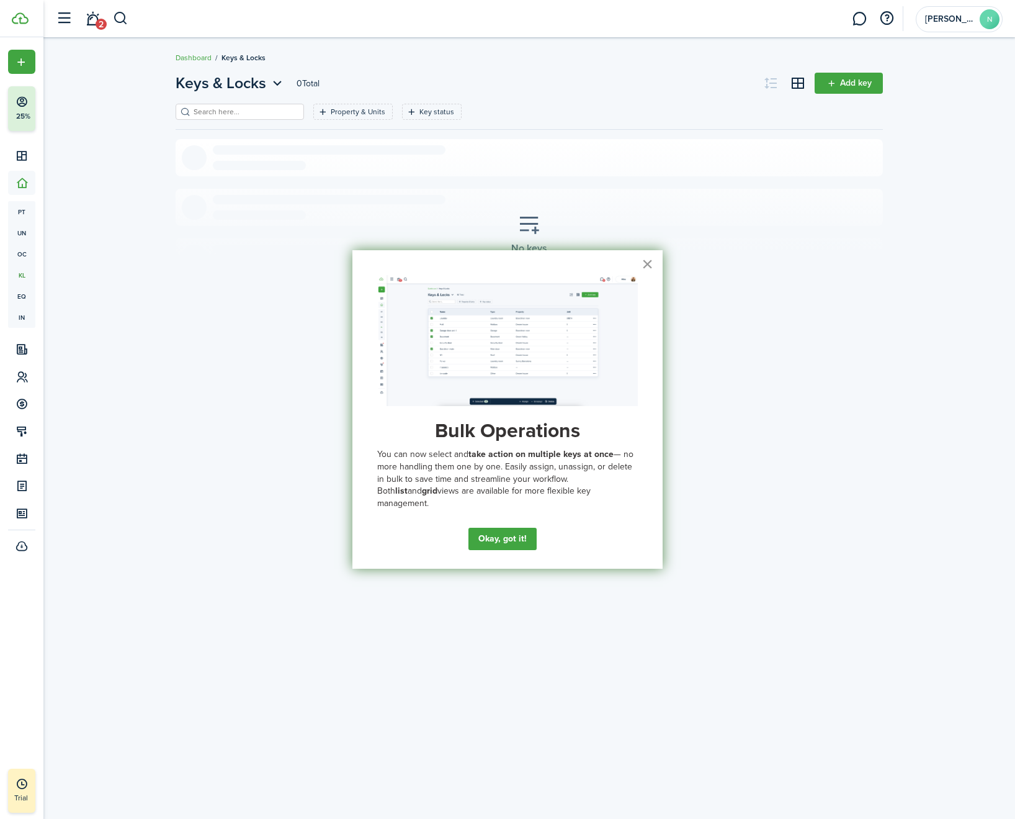
click at [642, 262] on button "×" at bounding box center [648, 264] width 12 height 20
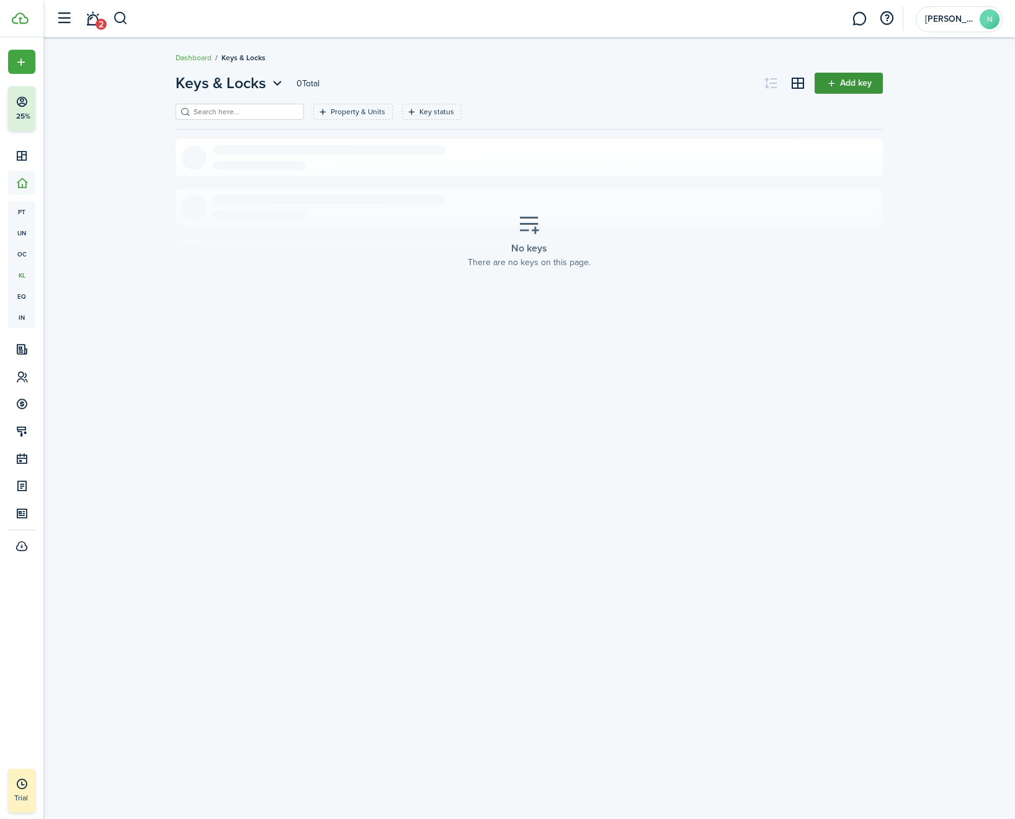
click at [858, 80] on link "Add key" at bounding box center [849, 83] width 68 height 21
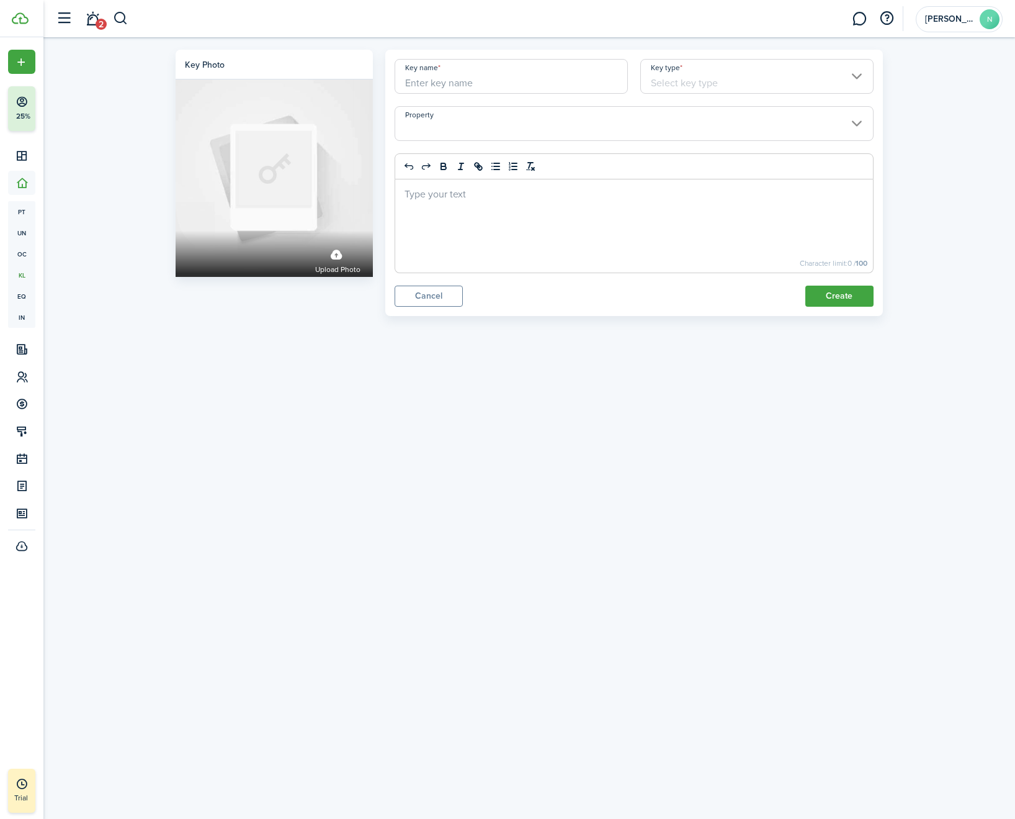
click at [857, 81] on input "Key type" at bounding box center [756, 76] width 233 height 35
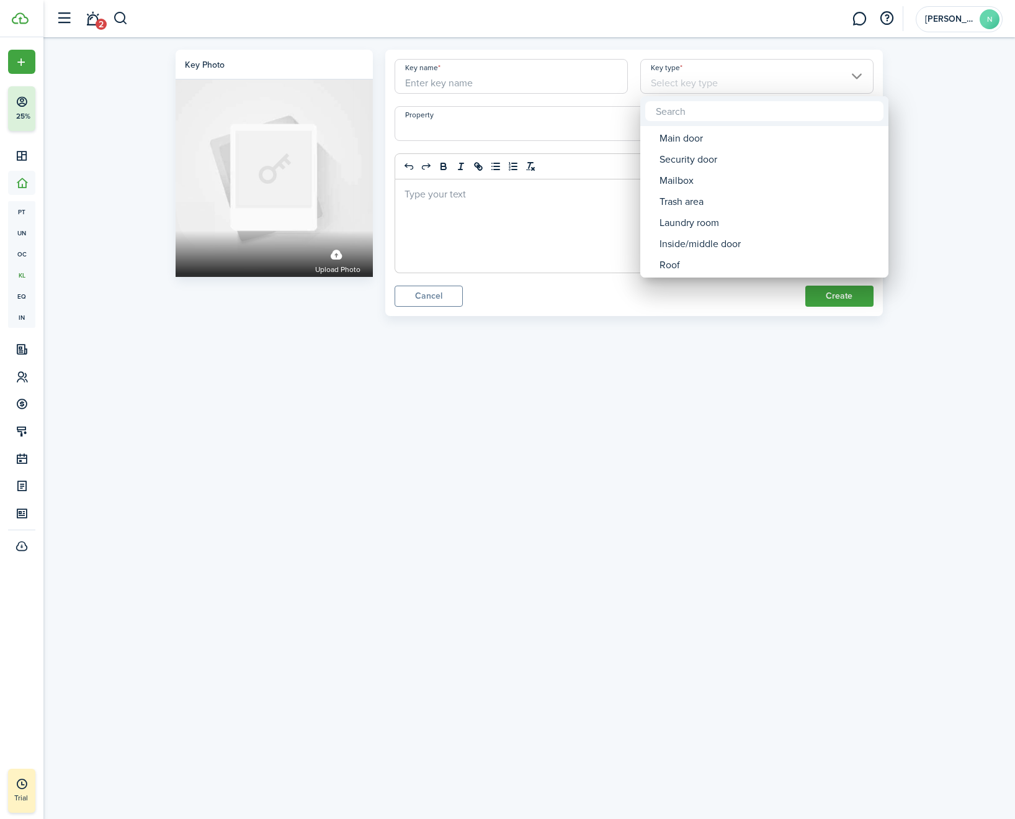
click at [857, 81] on div at bounding box center [508, 409] width 1214 height 1017
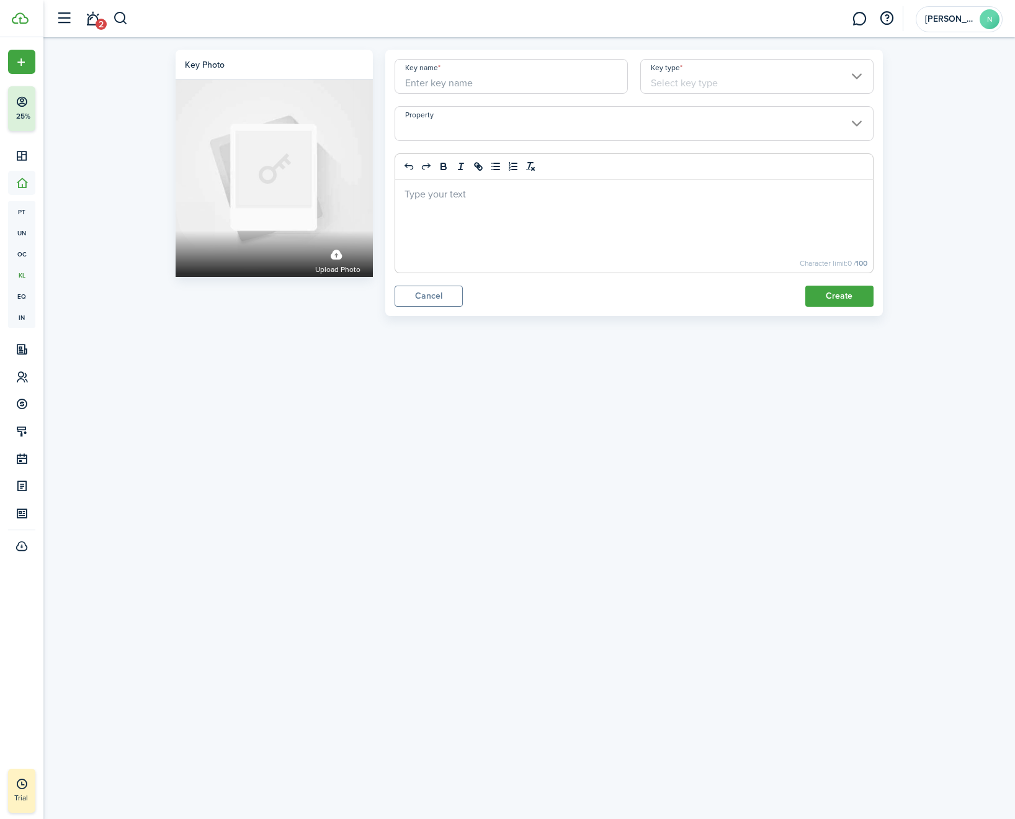
click at [838, 117] on input "Property" at bounding box center [634, 123] width 479 height 35
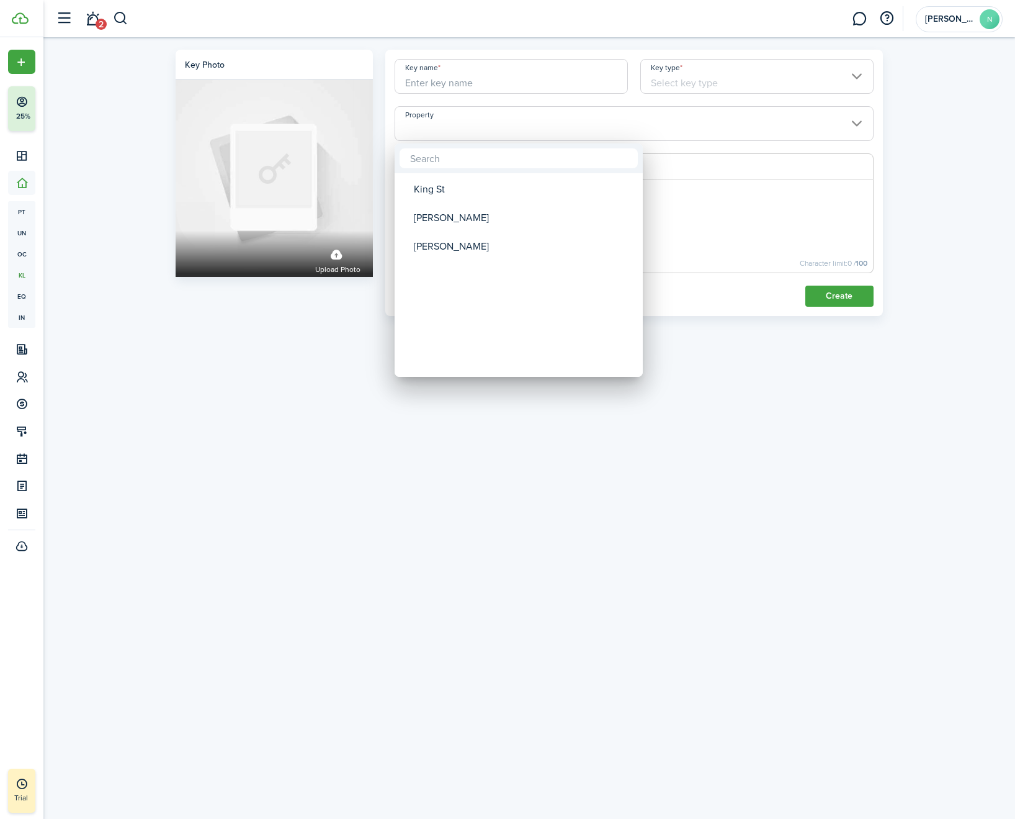
click at [838, 117] on div at bounding box center [508, 409] width 1214 height 1017
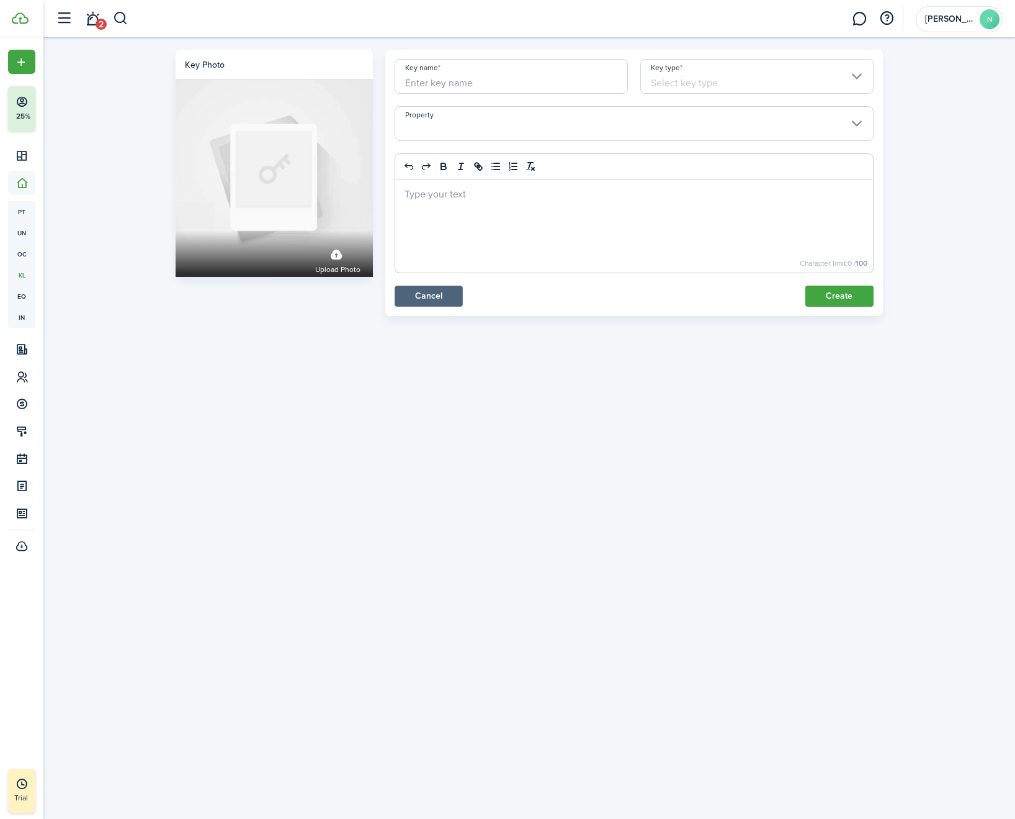
click at [430, 300] on link "Cancel" at bounding box center [429, 295] width 68 height 21
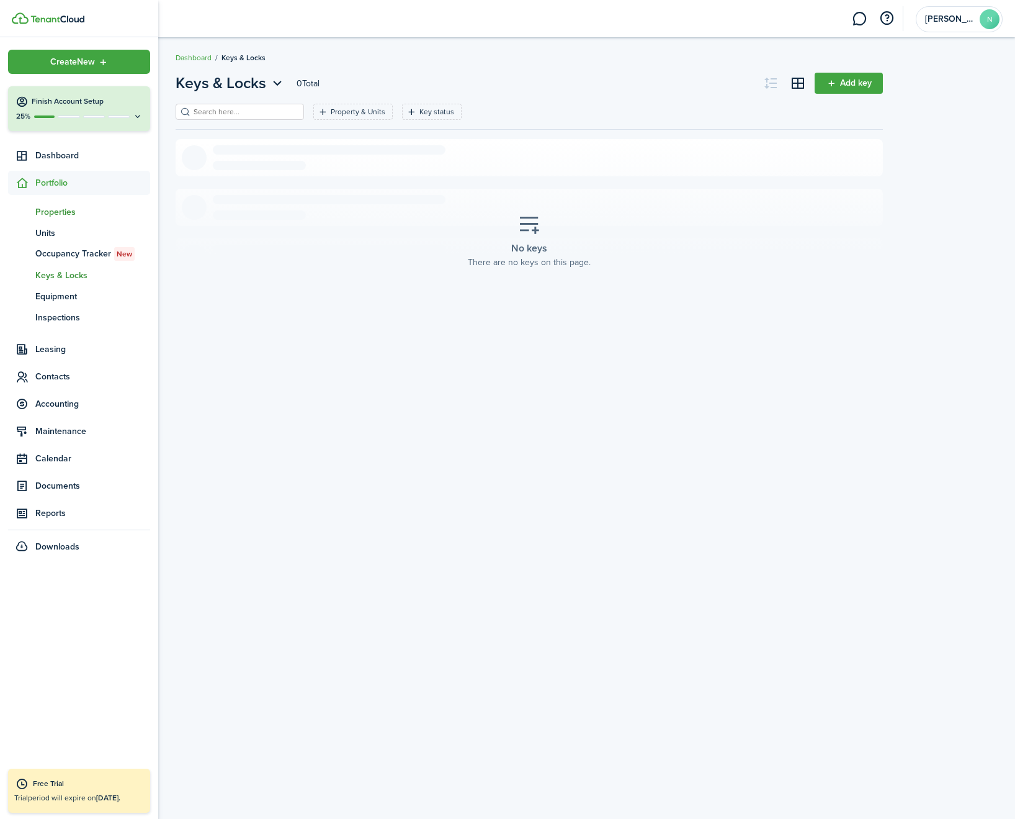
click at [50, 217] on span "Properties" at bounding box center [92, 211] width 115 height 13
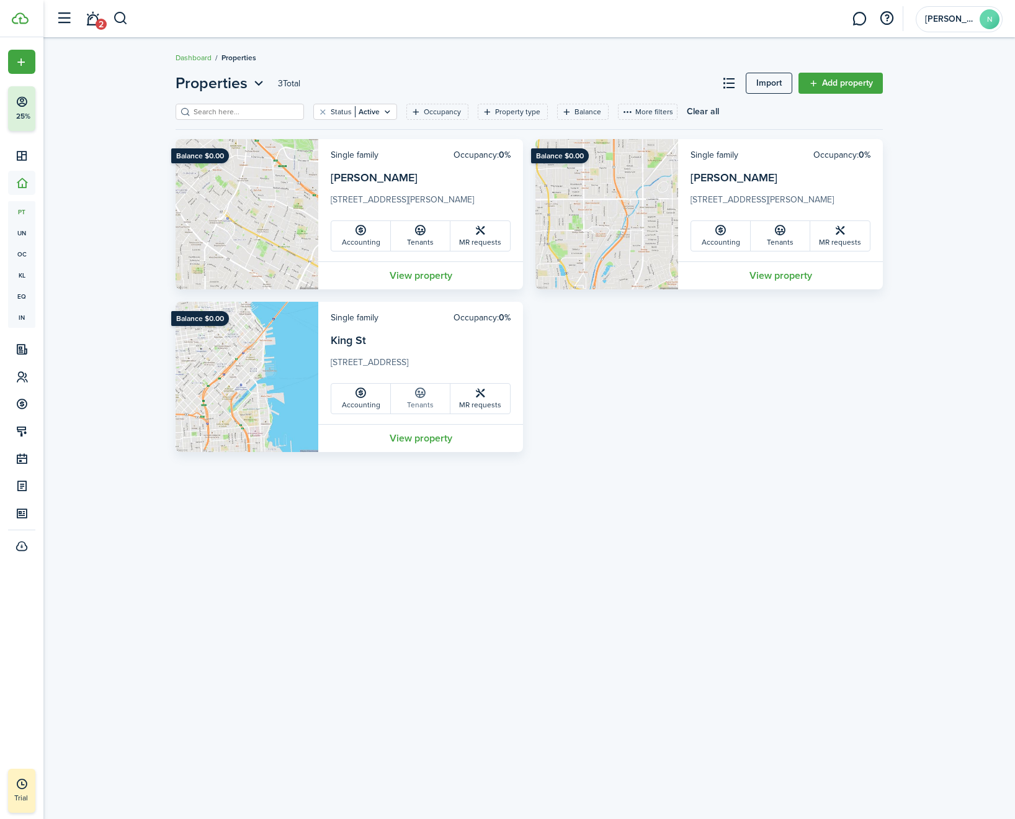
click at [425, 395] on icon at bounding box center [420, 393] width 13 height 12
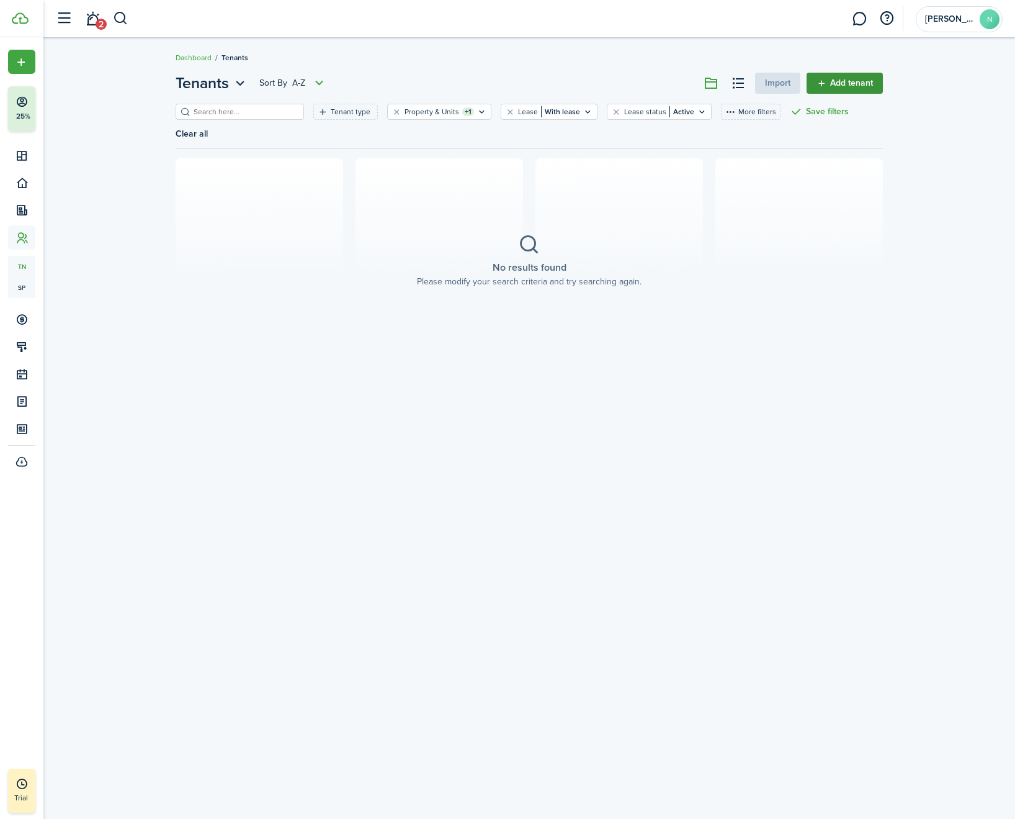
click at [854, 80] on link "Add tenant" at bounding box center [845, 83] width 76 height 21
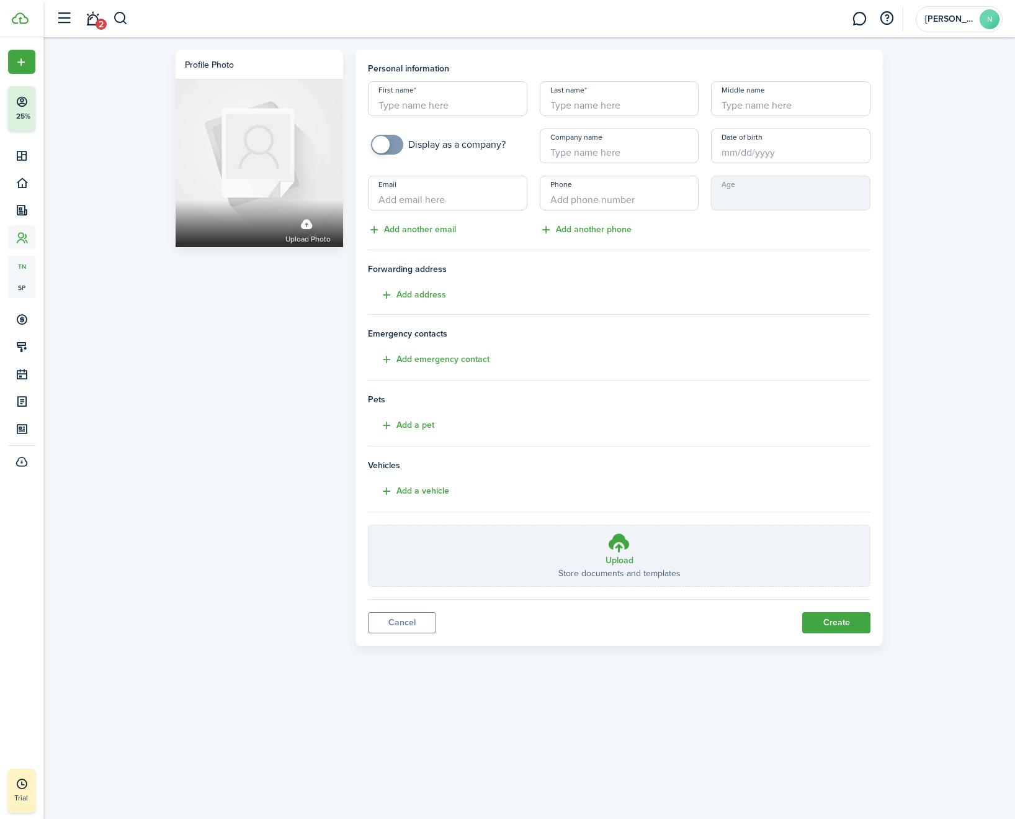
click at [458, 100] on input "First name" at bounding box center [447, 98] width 159 height 35
type input "[PERSON_NAME]"
type input "Balakrishnan"
type input "[PERSON_NAME][EMAIL_ADDRESS][PERSON_NAME][DOMAIN_NAME]"
type input "+1"
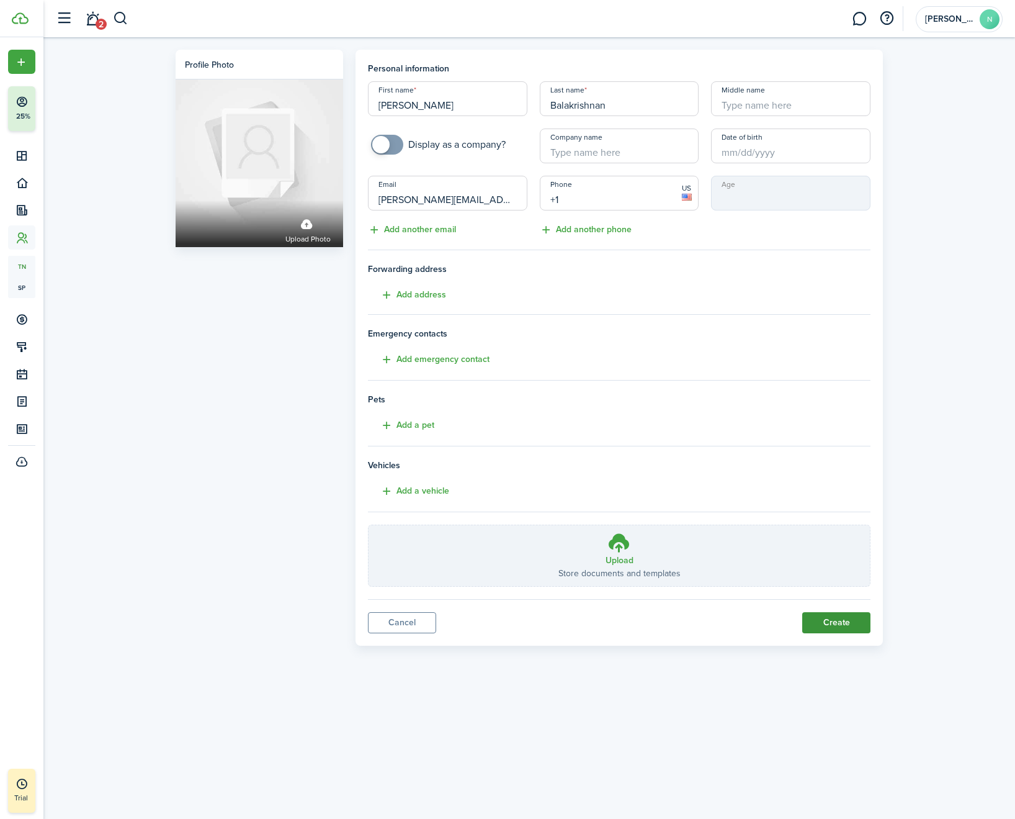
click at [843, 621] on button "Create" at bounding box center [836, 622] width 68 height 21
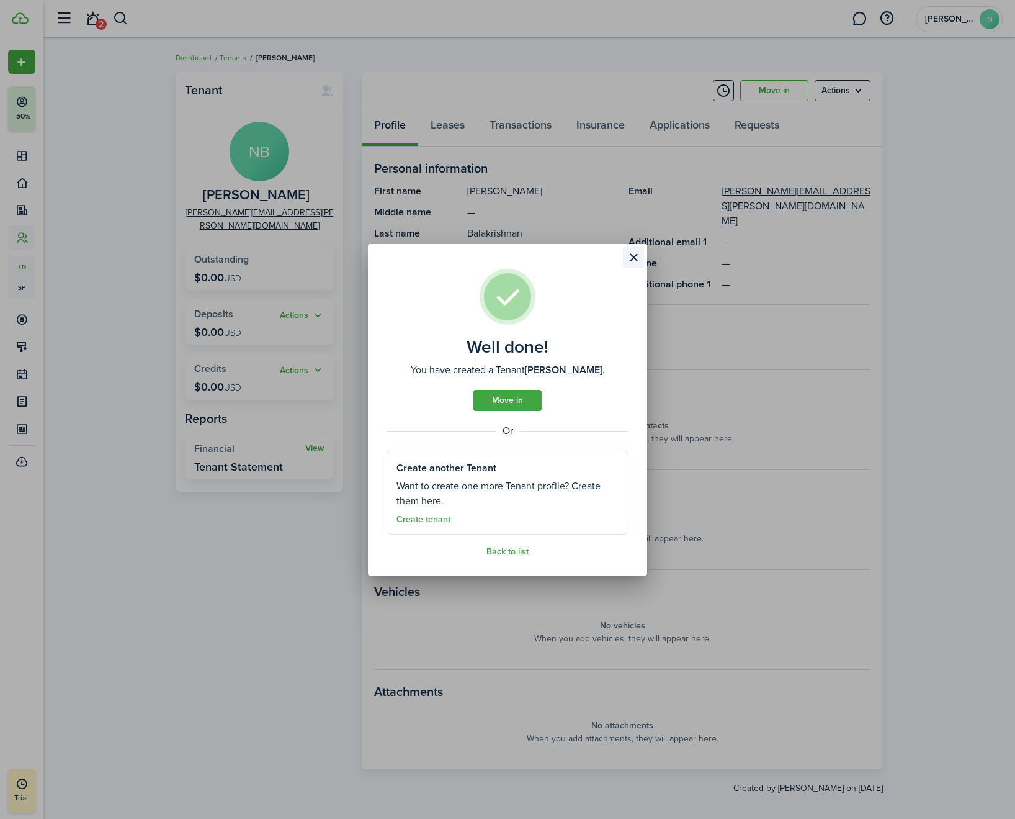
click at [634, 260] on button "Close modal" at bounding box center [633, 257] width 21 height 21
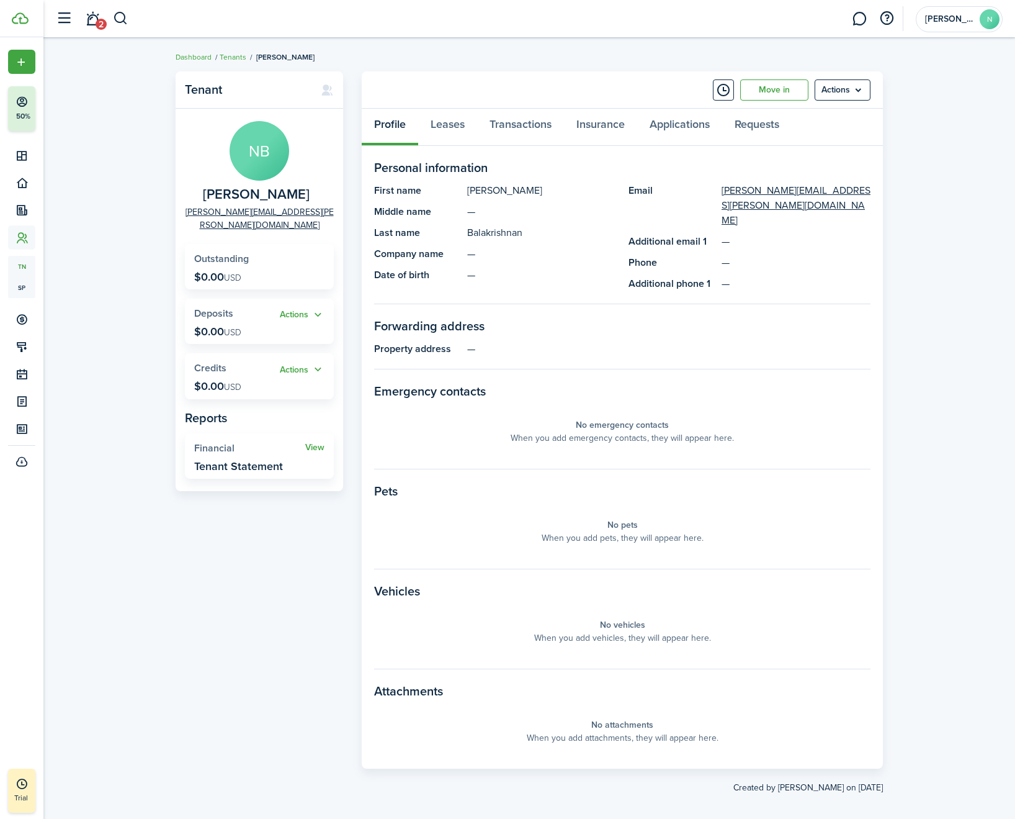
scroll to position [1, 0]
click at [857, 87] on menu-btn "Actions" at bounding box center [843, 89] width 56 height 21
click at [927, 146] on div "Tenant [PERSON_NAME] Balakrishnan [EMAIL_ADDRESS][PERSON_NAME][DOMAIN_NAME] Out…" at bounding box center [529, 432] width 972 height 735
click at [439, 119] on link "Leases" at bounding box center [447, 126] width 59 height 37
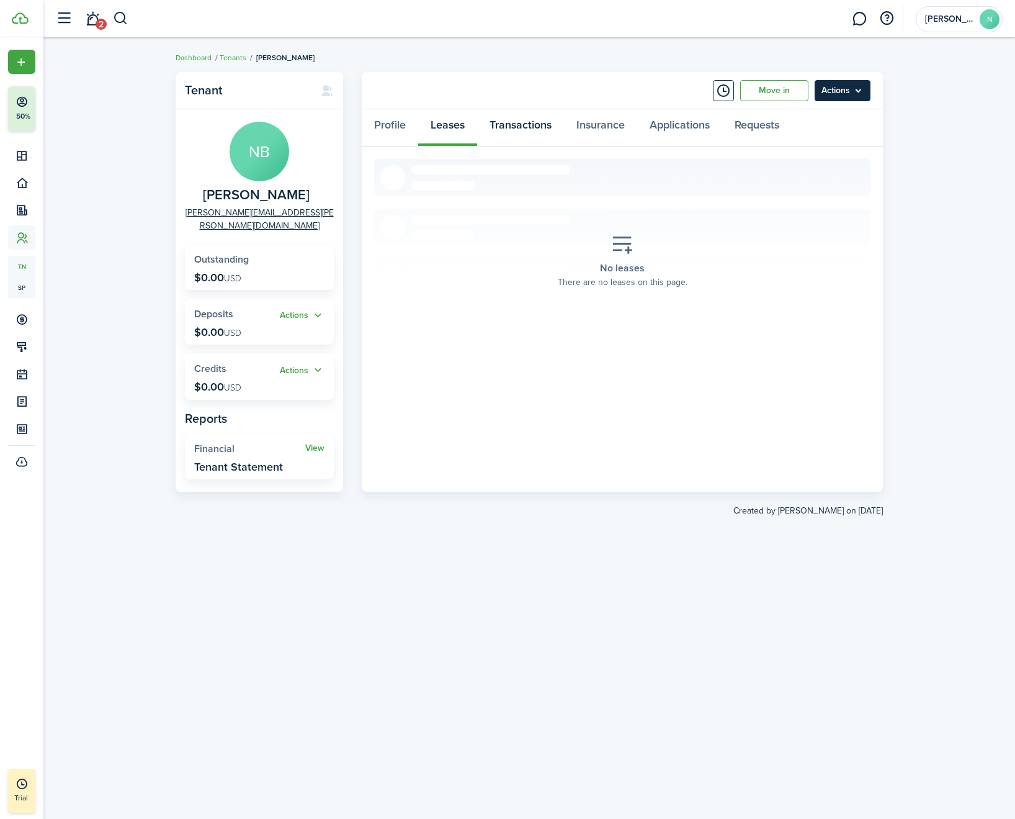
click at [541, 129] on link "Transactions" at bounding box center [520, 127] width 87 height 37
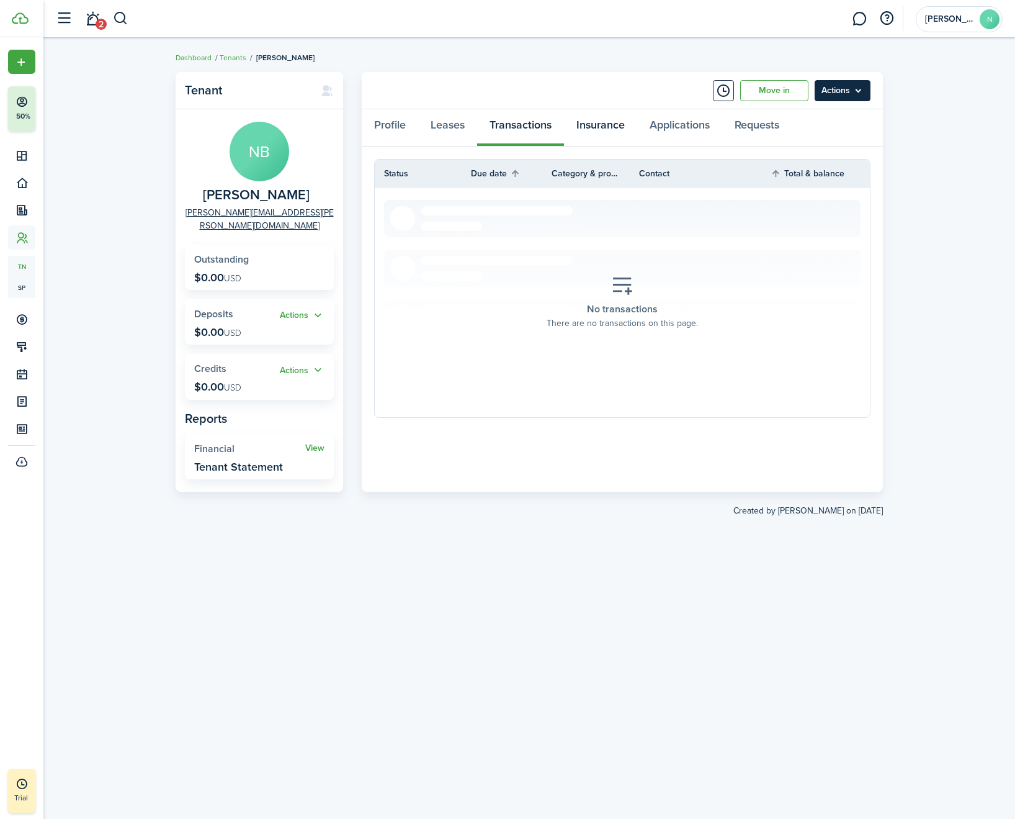
click at [600, 132] on link "Insurance" at bounding box center [600, 127] width 73 height 37
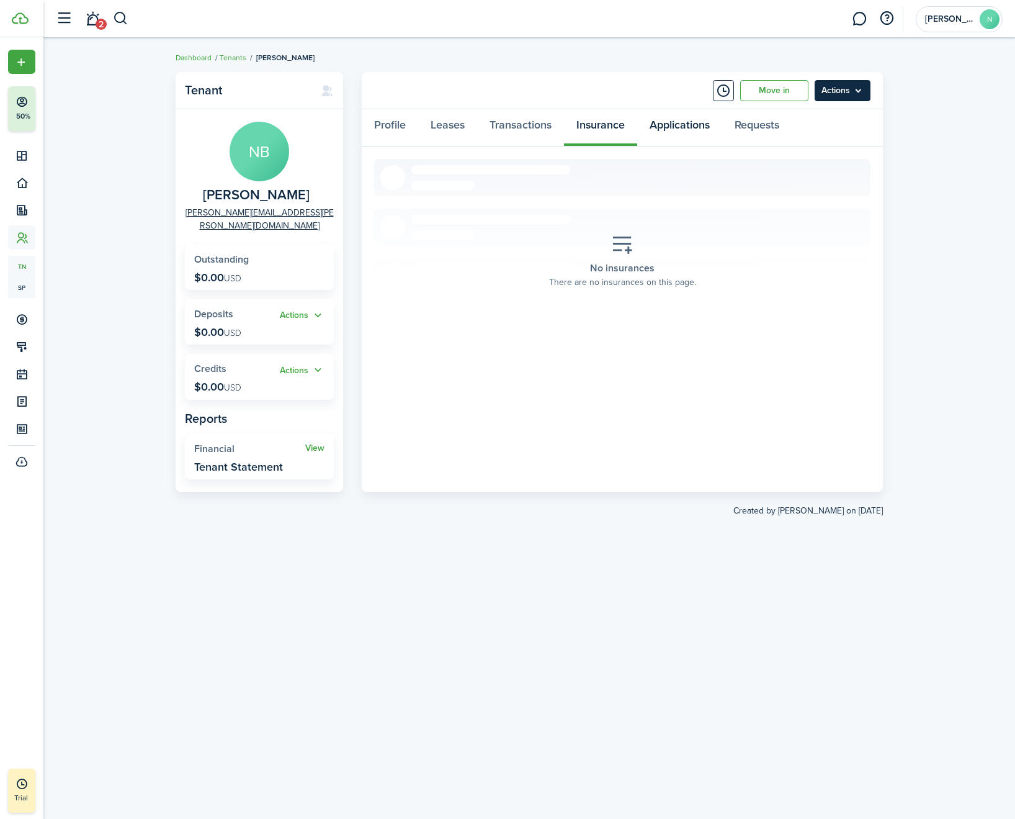
click at [680, 132] on link "Applications" at bounding box center [679, 127] width 85 height 37
click at [756, 133] on link "Requests" at bounding box center [757, 127] width 70 height 37
click at [857, 92] on menu-btn "Actions" at bounding box center [843, 90] width 56 height 21
click at [828, 137] on button "Send Connection" at bounding box center [816, 139] width 109 height 21
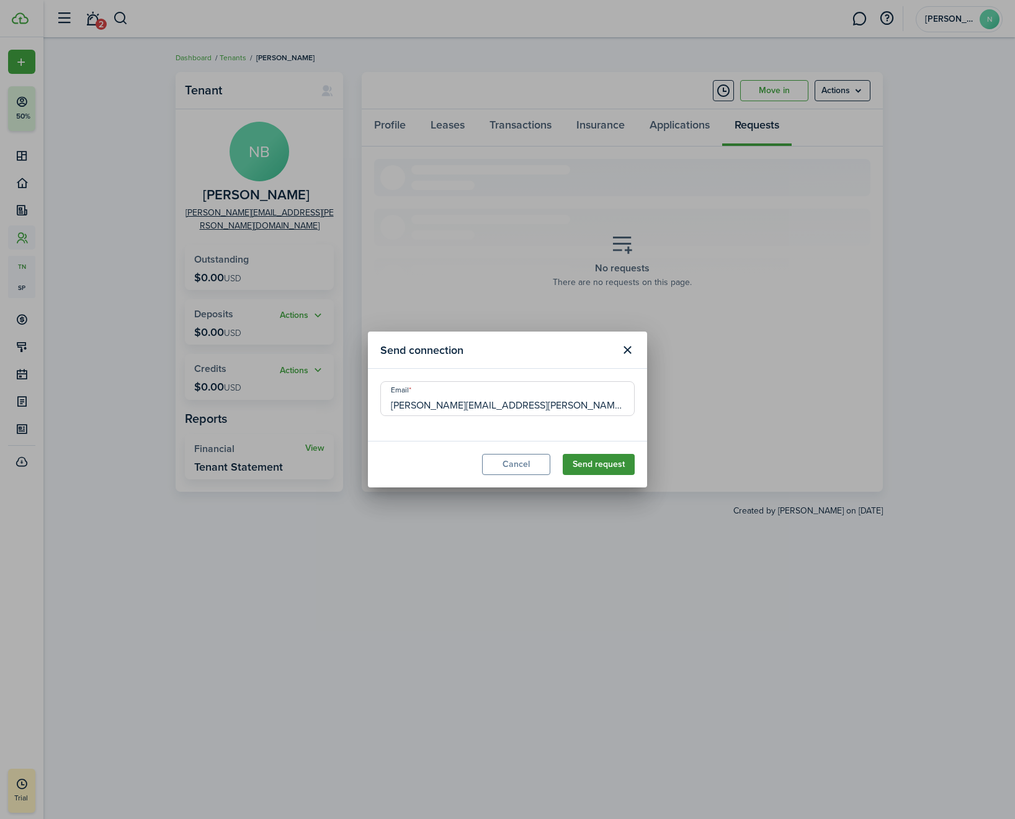
drag, startPoint x: 857, startPoint y: 87, endPoint x: 603, endPoint y: 470, distance: 459.7
click at [603, 470] on button "Send request" at bounding box center [599, 464] width 72 height 21
